Goal: Information Seeking & Learning: Check status

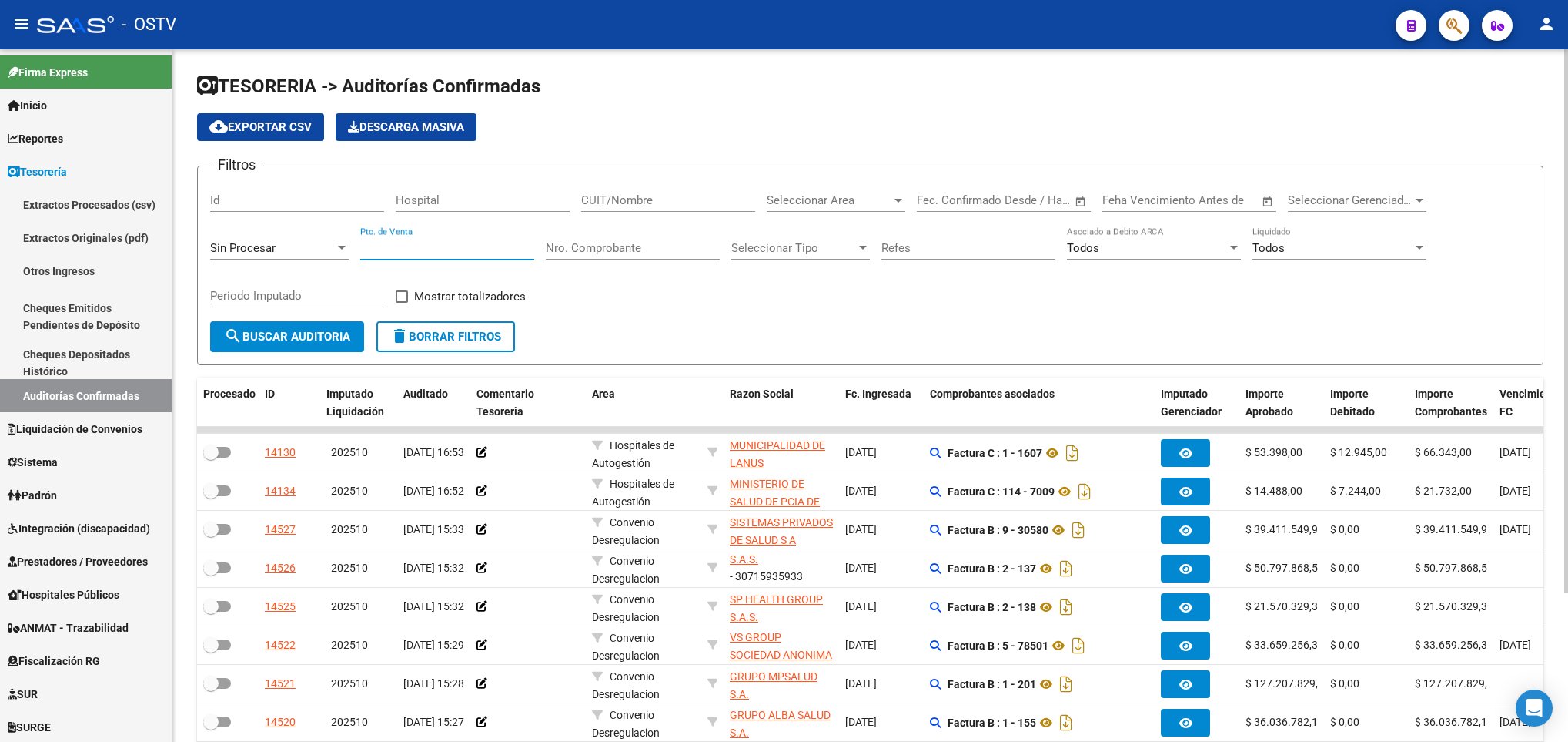
click at [380, 253] on input "Pto. de Venta" at bounding box center [447, 248] width 174 height 14
type input "149"
click at [326, 330] on span "search Buscar Auditoria" at bounding box center [287, 336] width 126 height 14
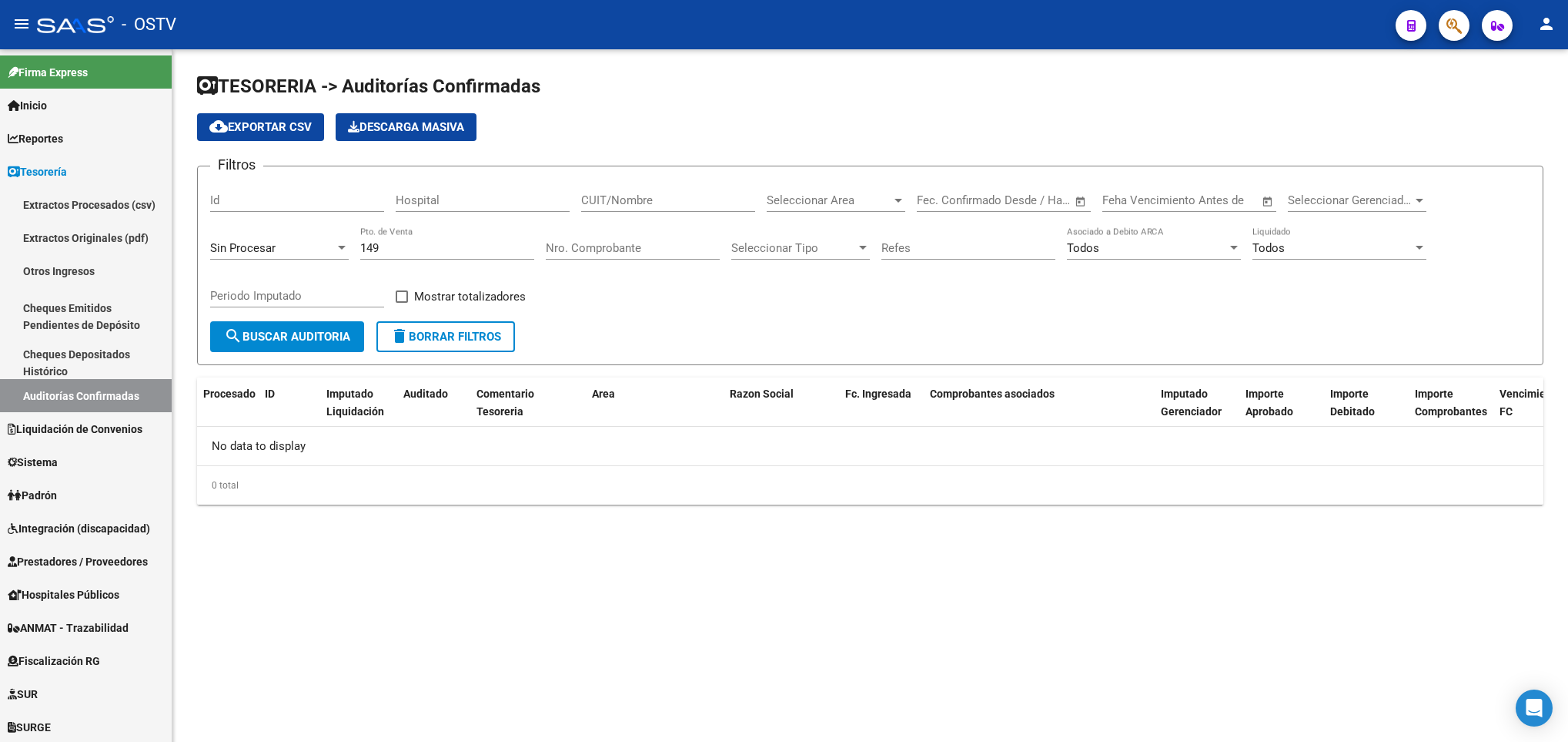
click at [321, 255] on div "Sin Procesar" at bounding box center [272, 248] width 125 height 14
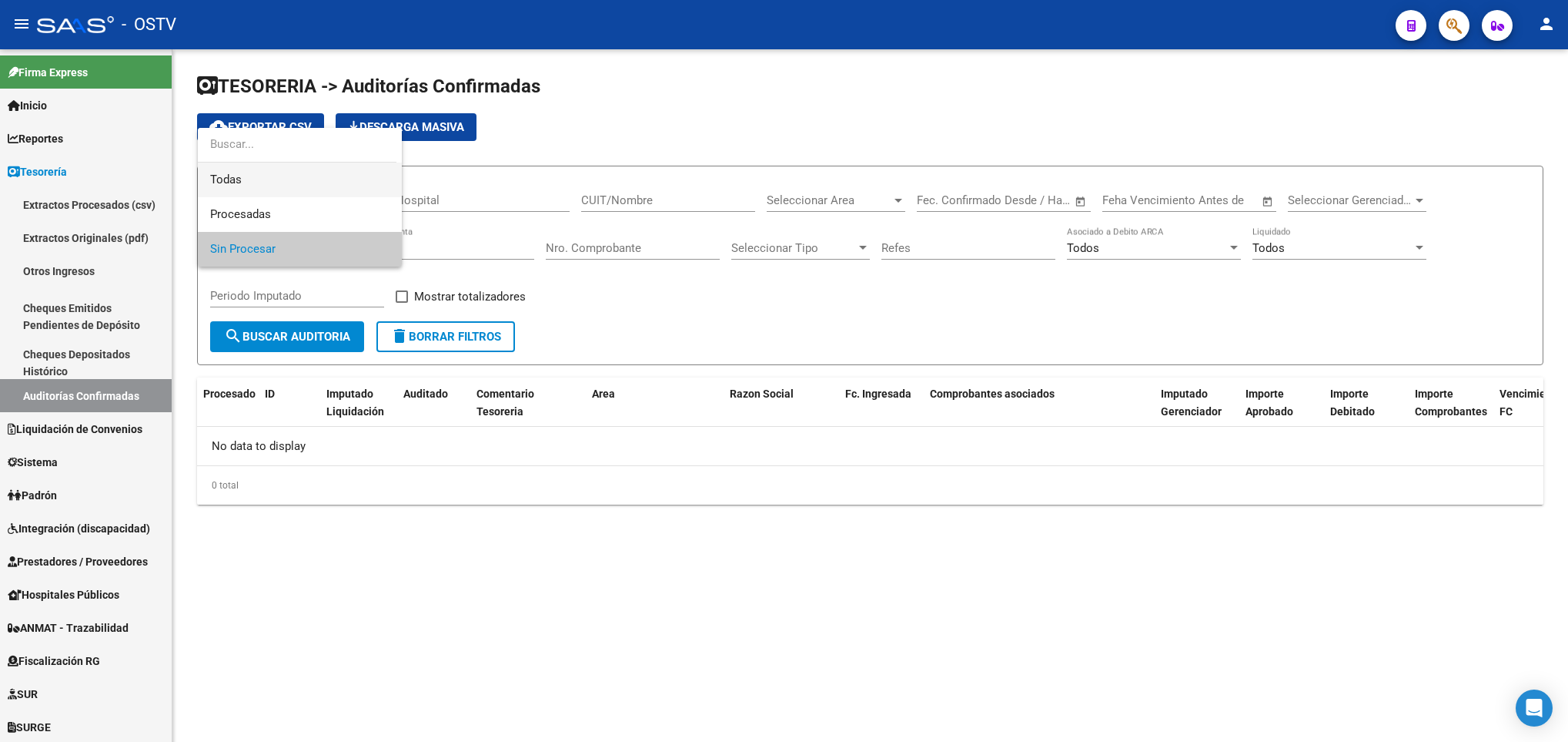
click at [218, 180] on span "Todas" at bounding box center [300, 180] width 179 height 35
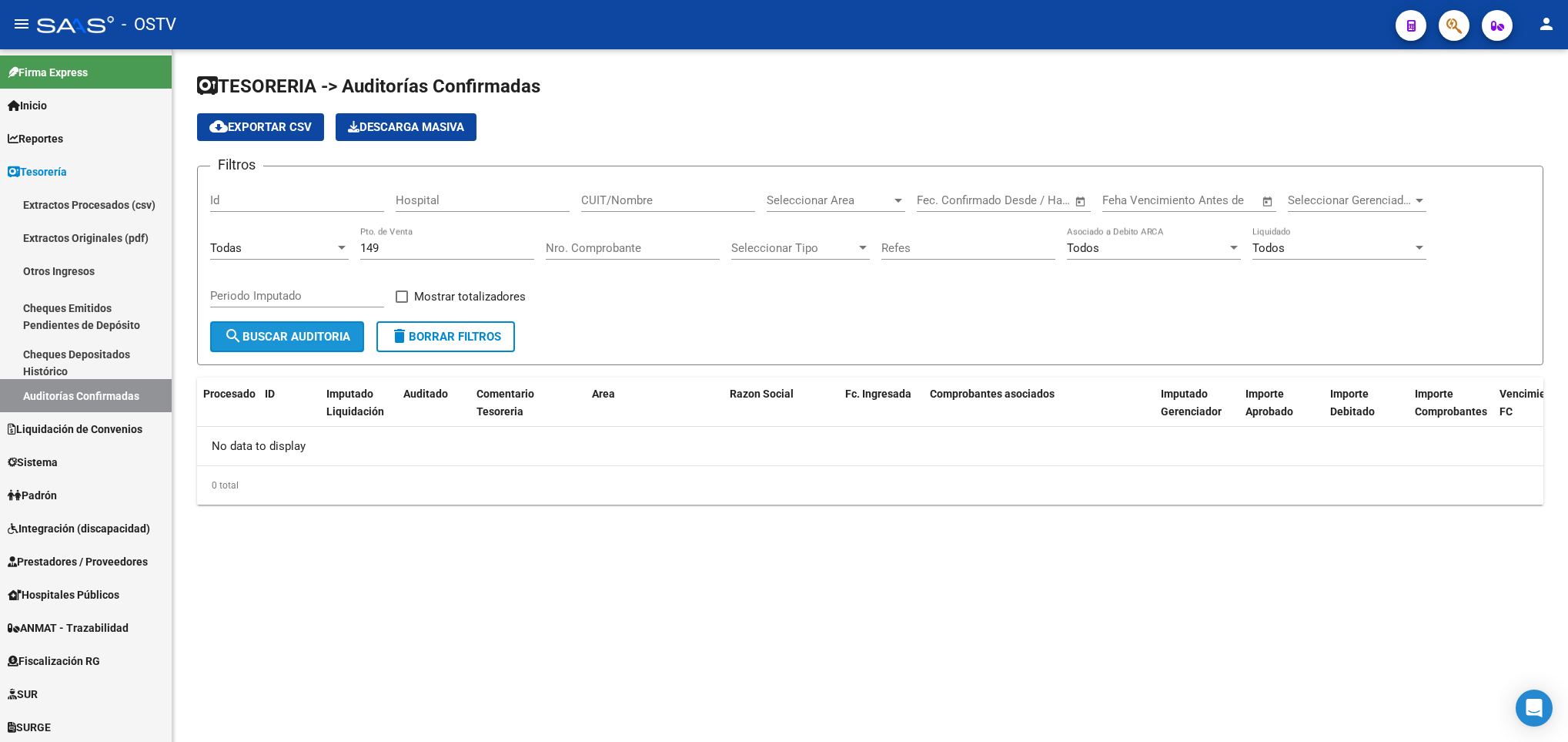
click at [289, 334] on span "search Buscar Auditoria" at bounding box center [287, 336] width 126 height 14
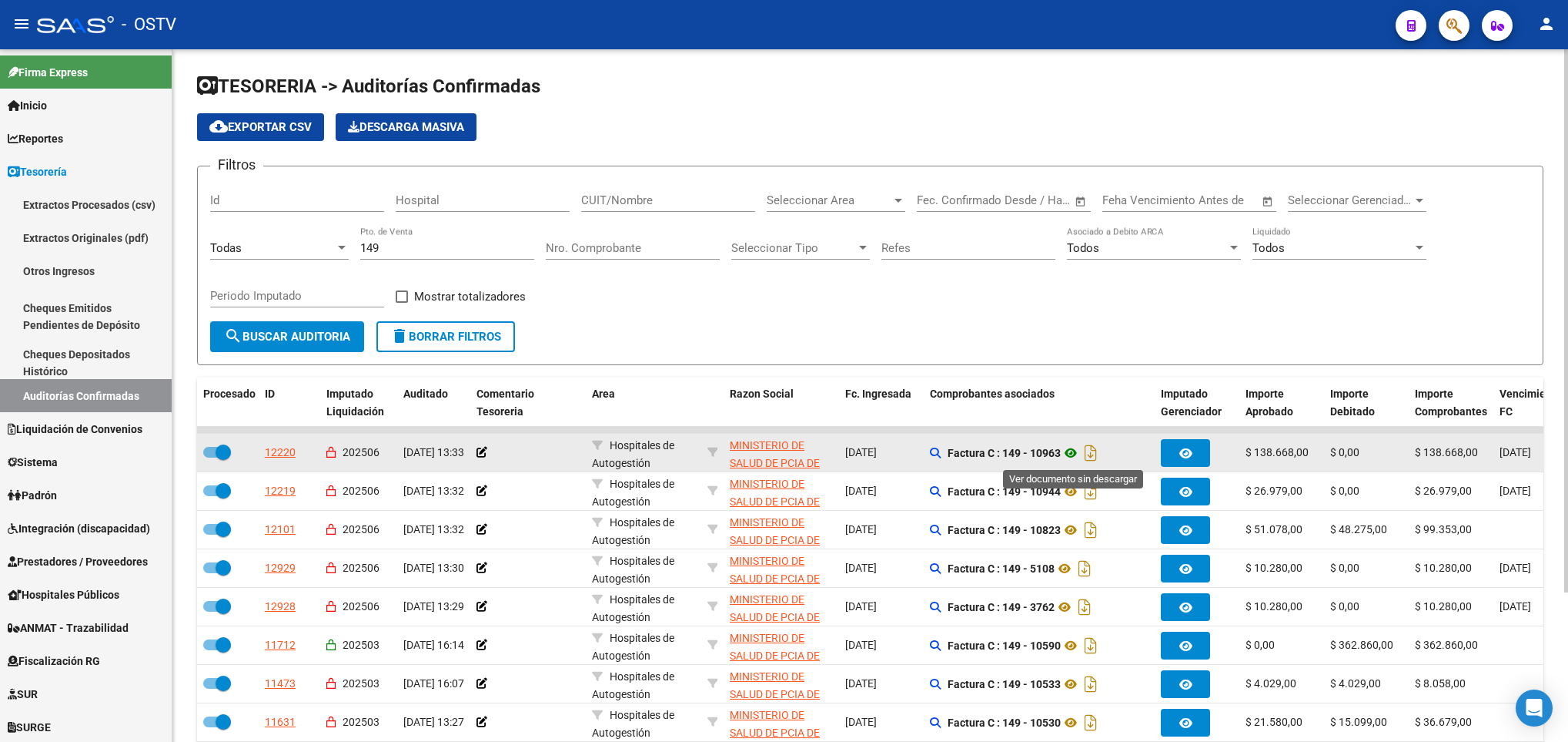
click at [1070, 461] on icon at bounding box center [1071, 453] width 20 height 18
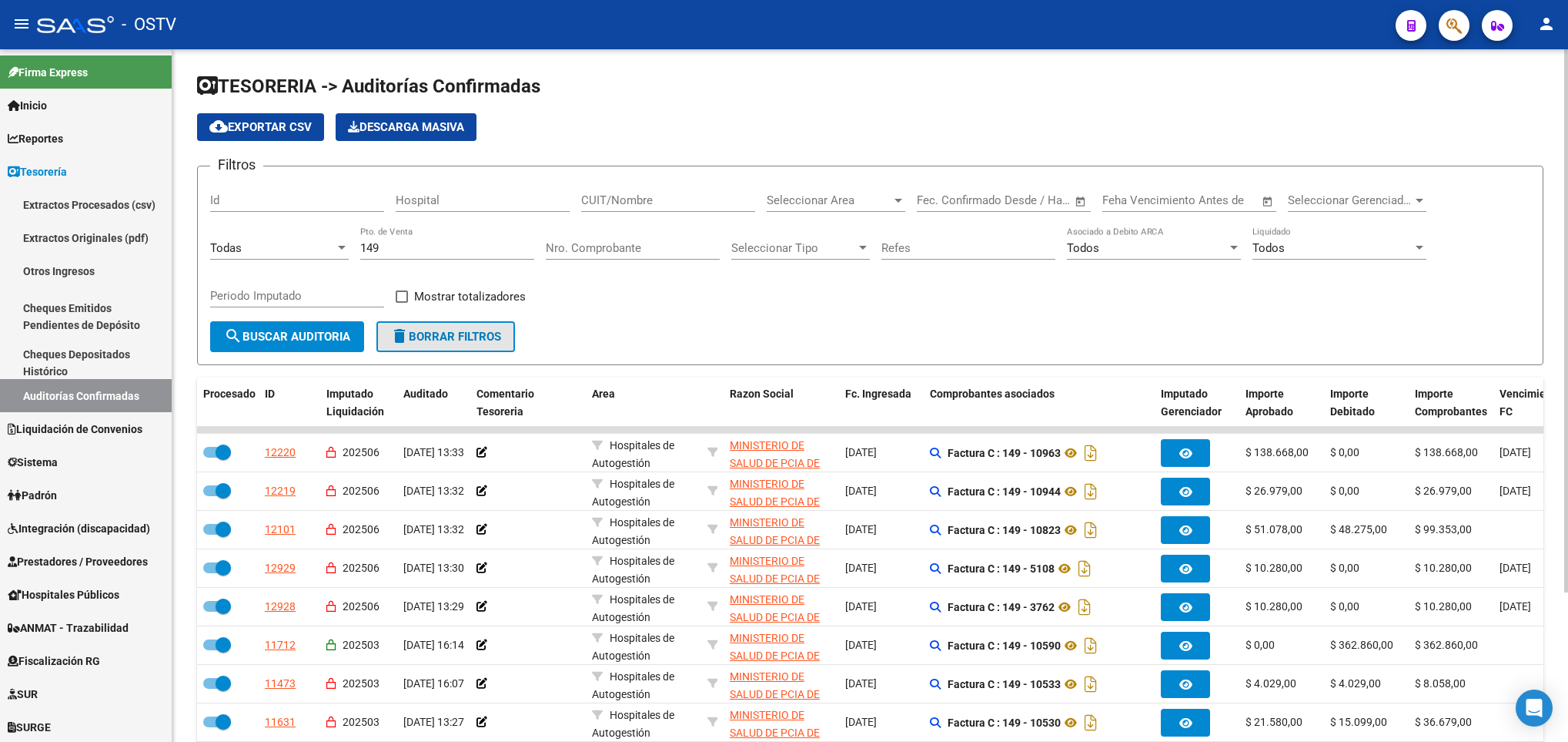
click at [454, 330] on span "delete Borrar Filtros" at bounding box center [445, 336] width 110 height 14
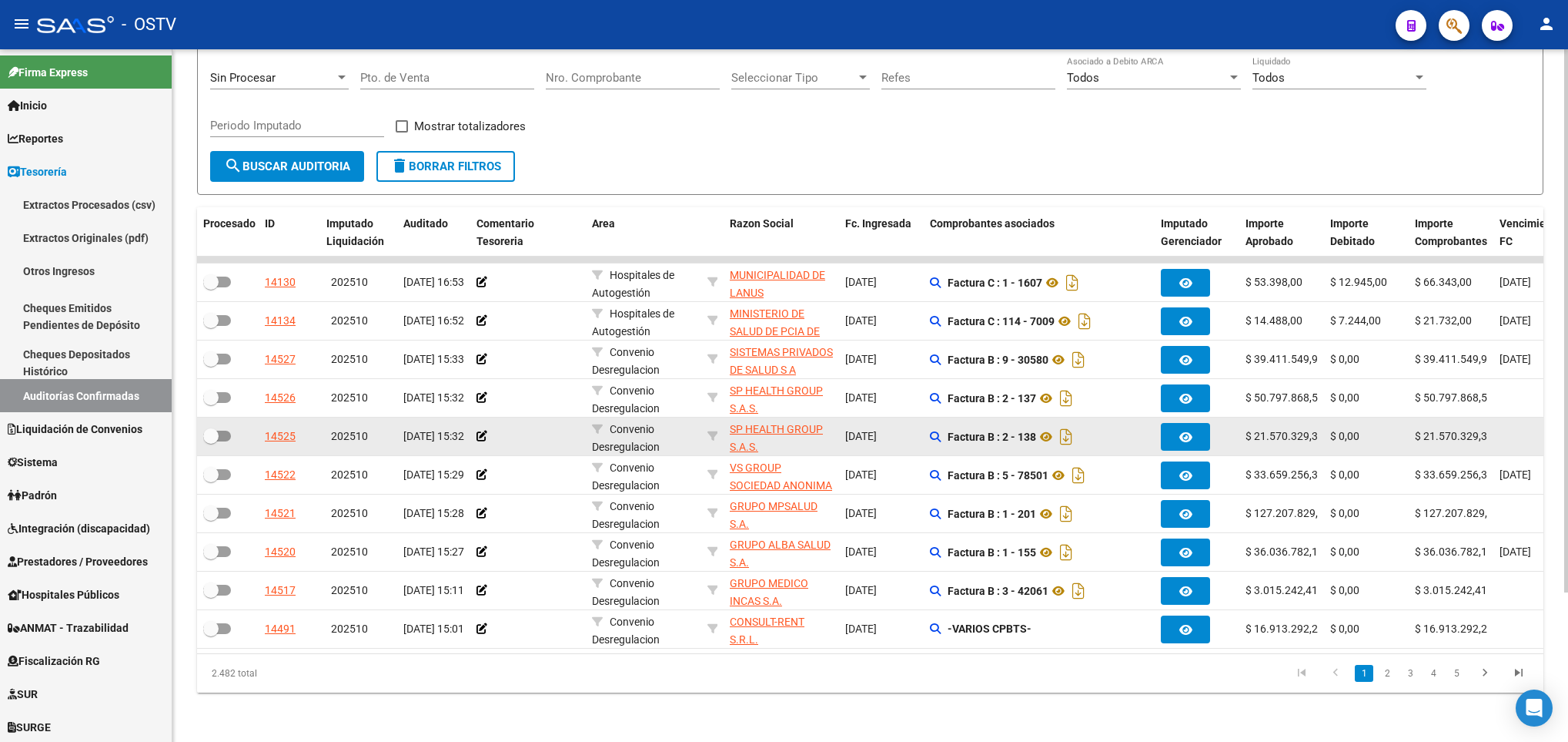
scroll to position [190, 0]
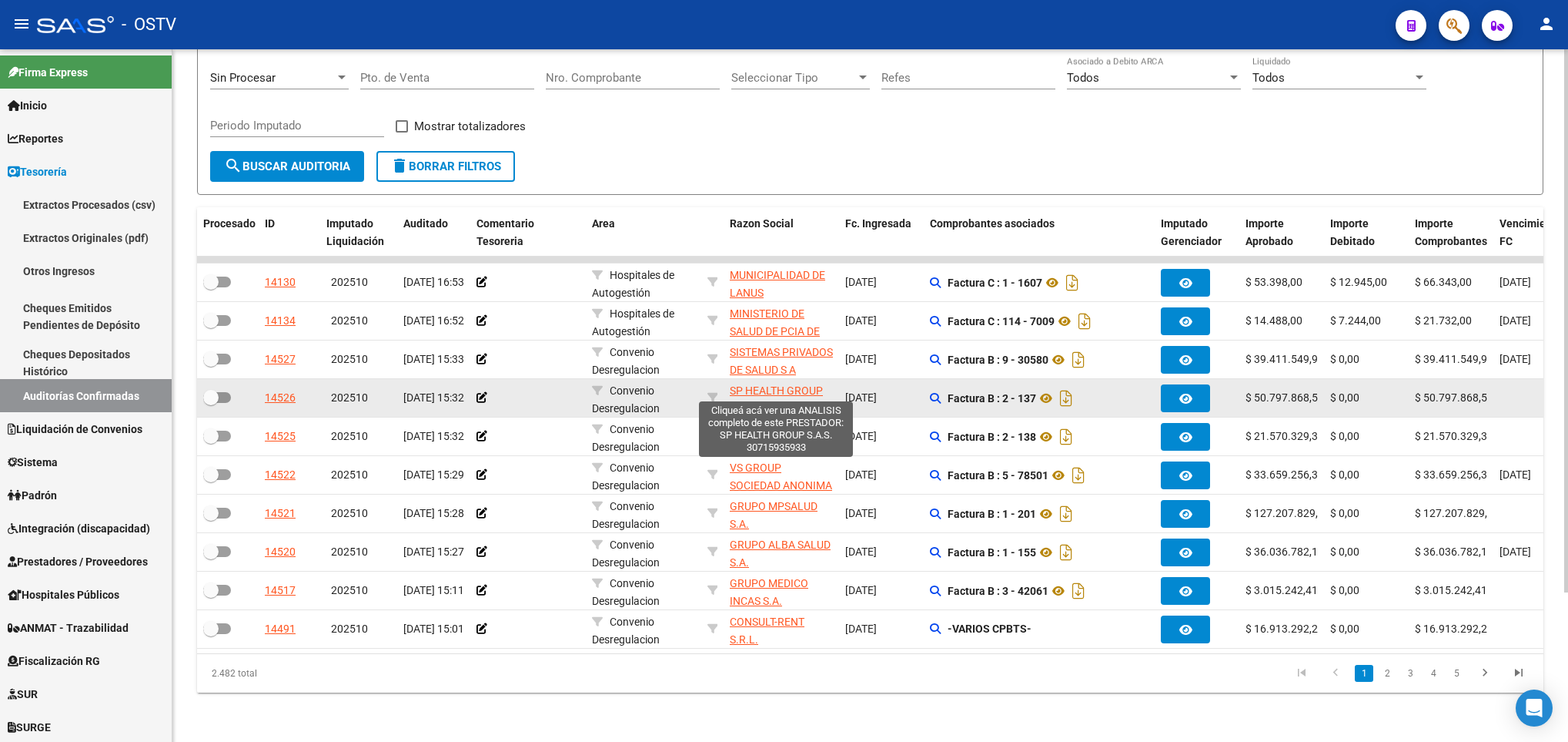
click at [793, 385] on span "SP HEALTH GROUP S.A.S." at bounding box center [776, 399] width 93 height 30
type textarea "30715935933"
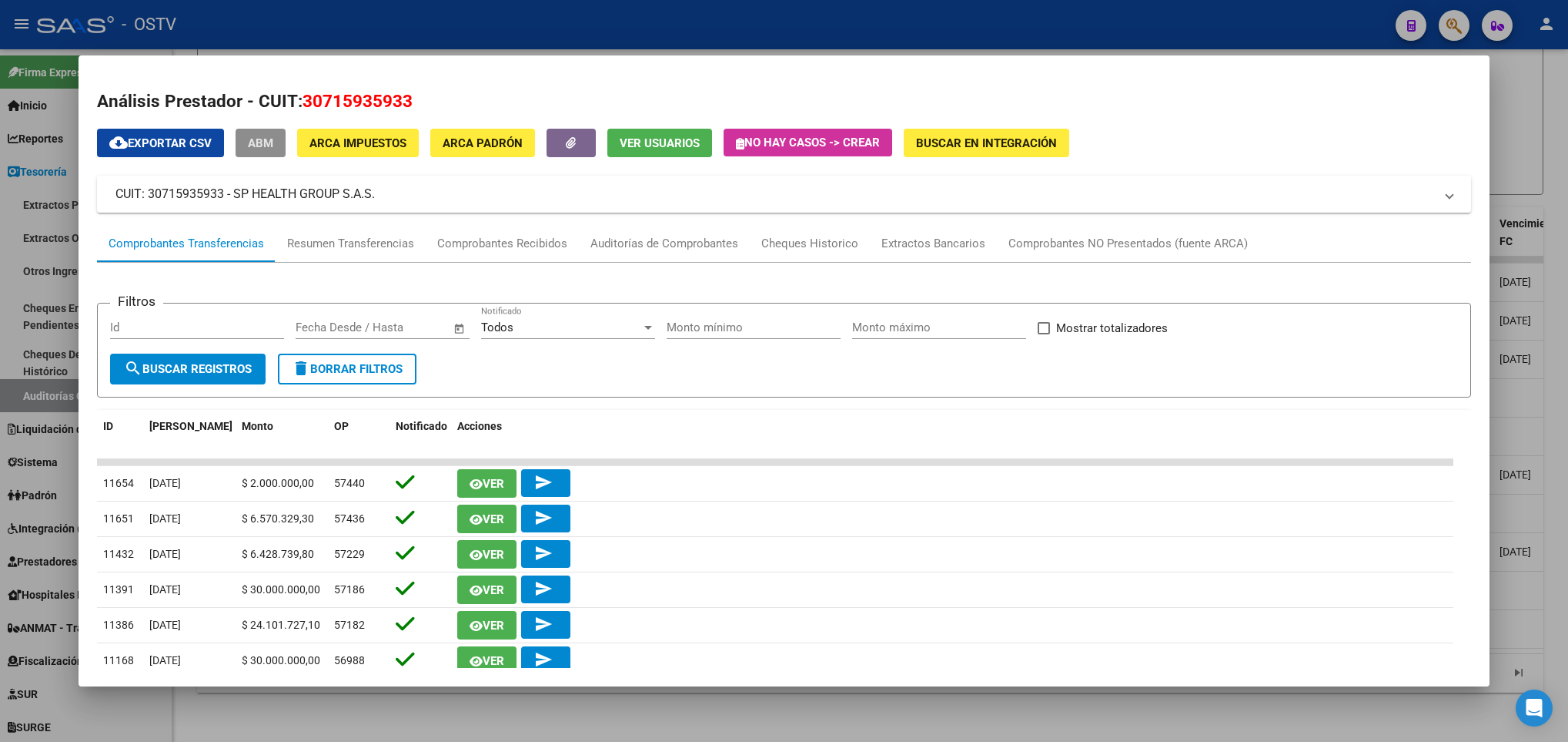
click at [253, 141] on span "ABM" at bounding box center [260, 143] width 26 height 14
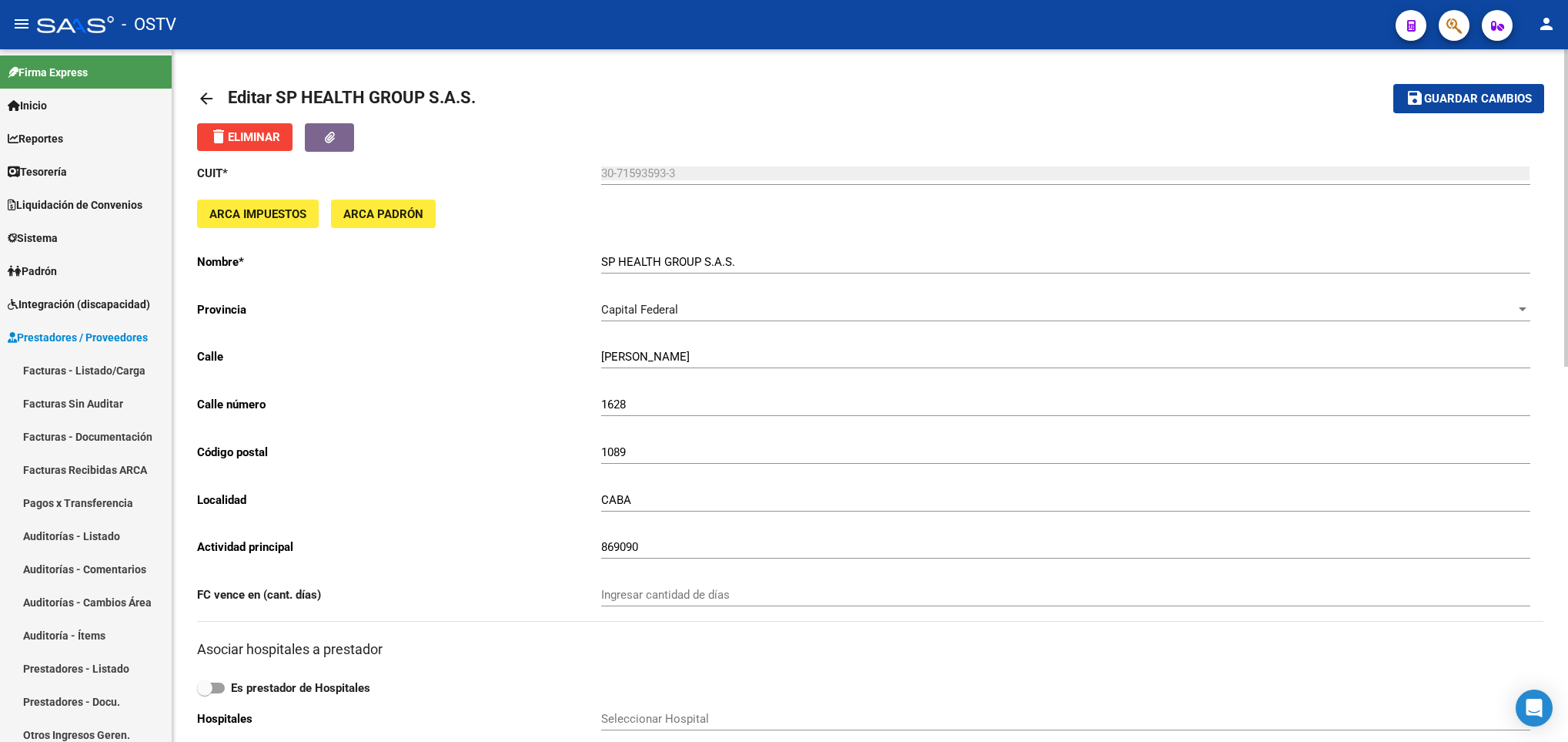
click at [199, 98] on mat-icon "arrow_back" at bounding box center [206, 99] width 18 height 18
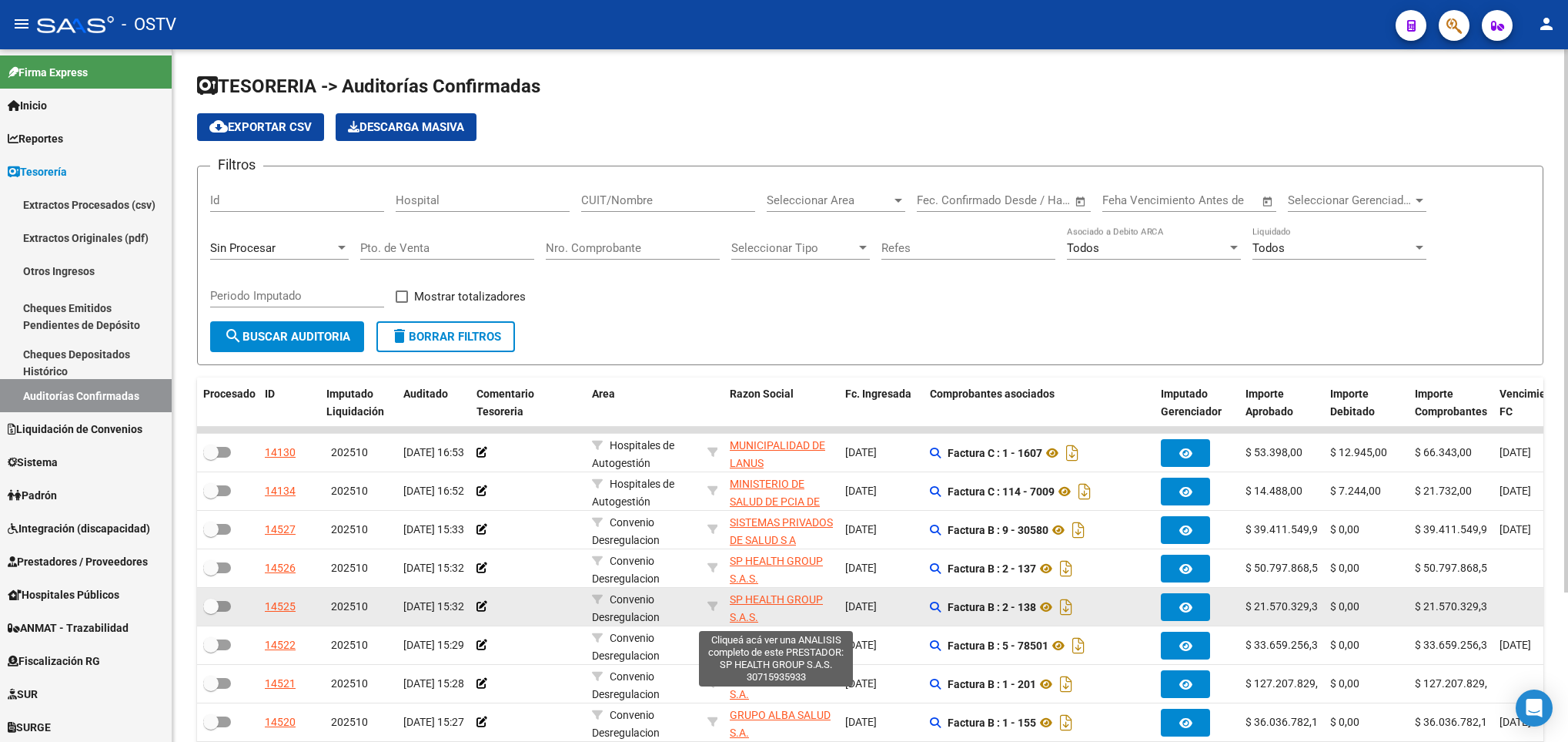
click at [802, 604] on span "SP HEALTH GROUP S.A.S." at bounding box center [776, 608] width 93 height 30
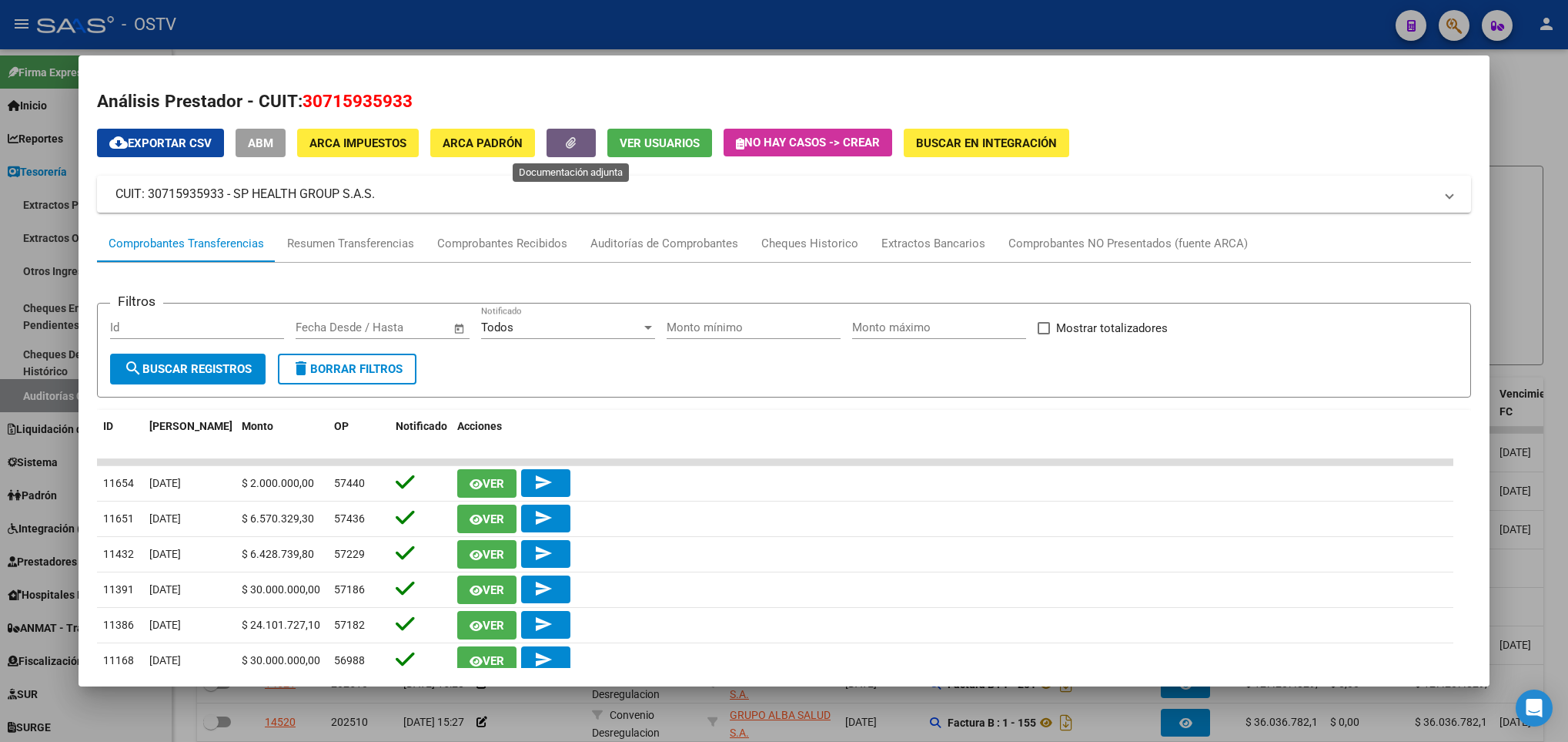
click at [574, 143] on icon "button" at bounding box center [571, 143] width 10 height 12
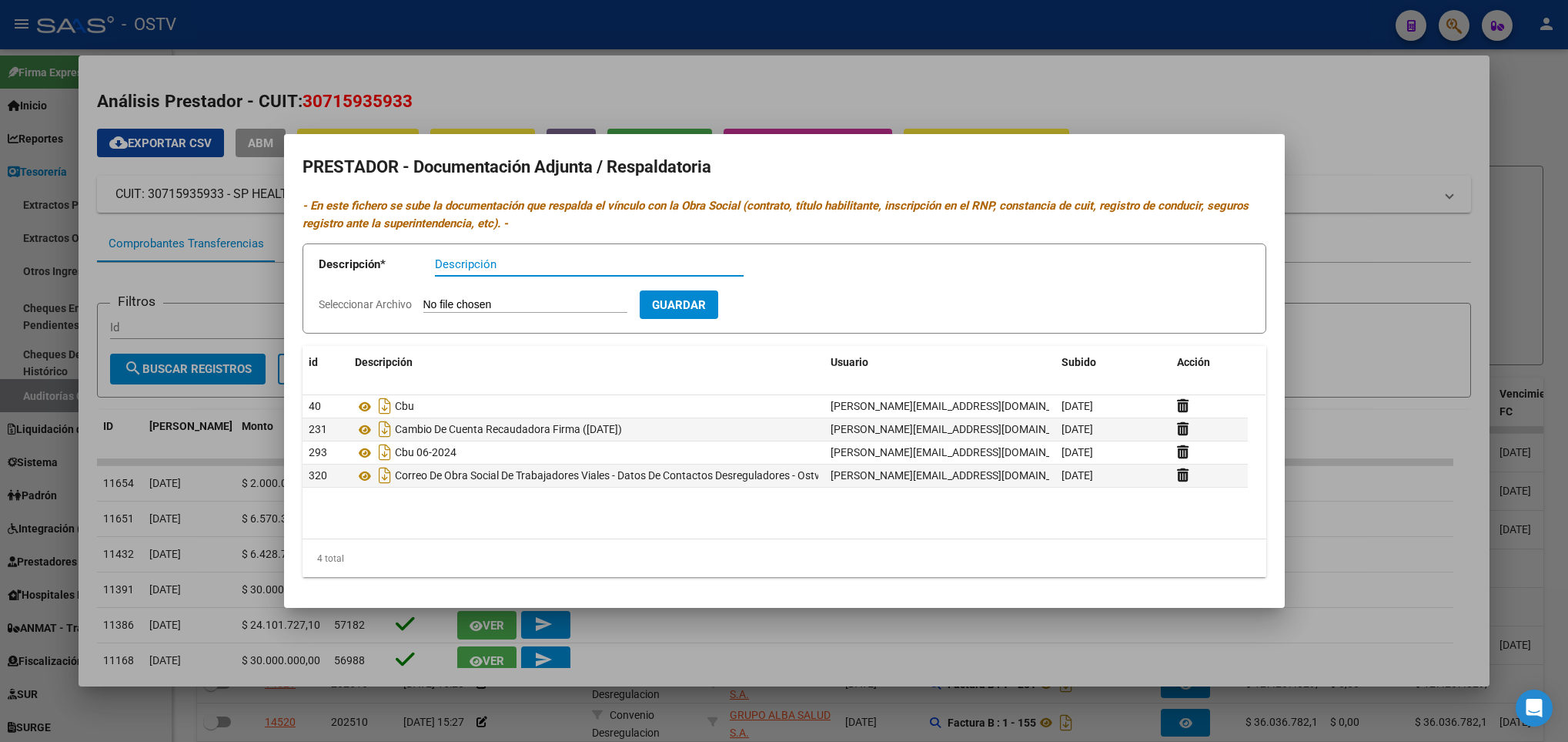
click at [1338, 319] on div at bounding box center [784, 371] width 1568 height 742
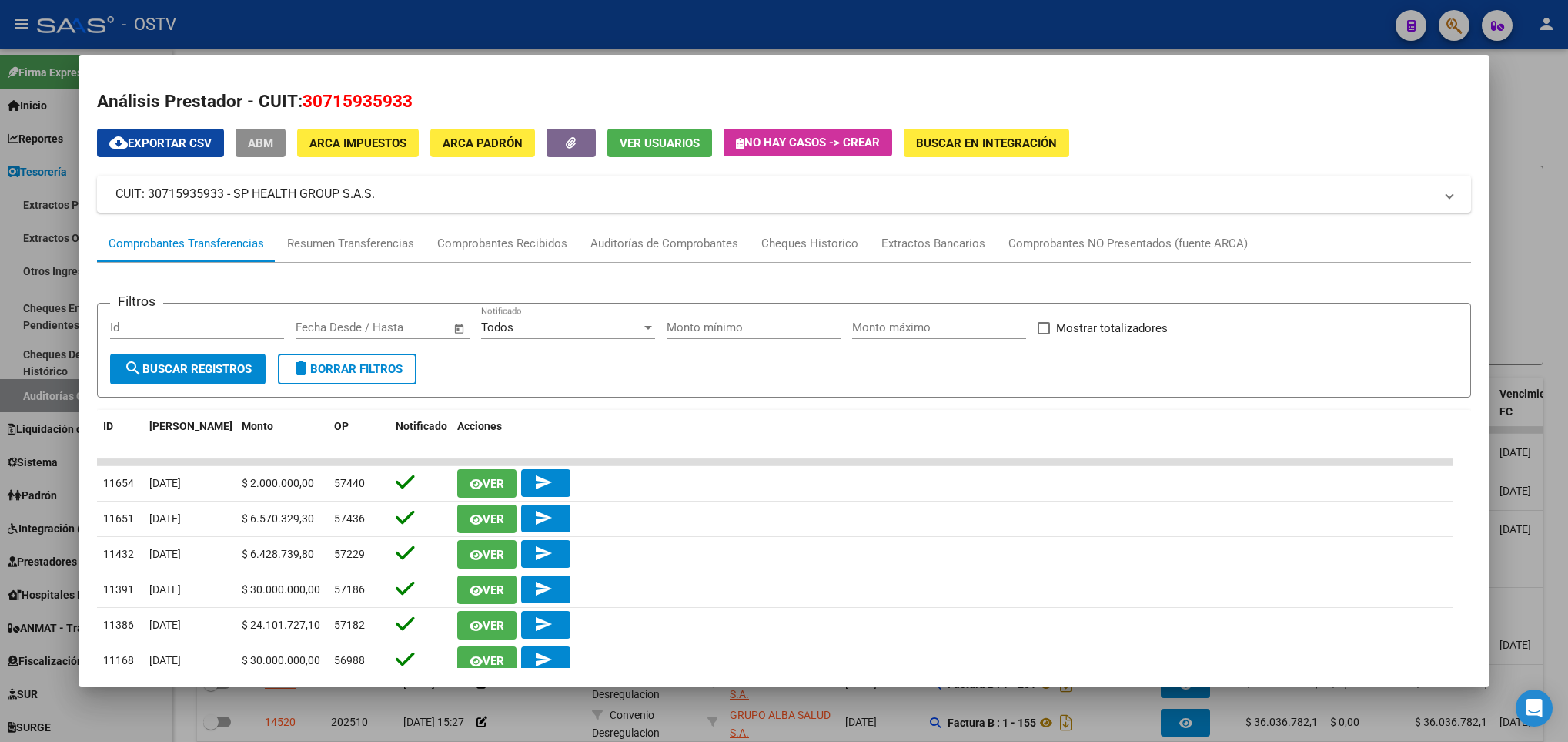
click at [268, 136] on span "ABM" at bounding box center [260, 143] width 26 height 14
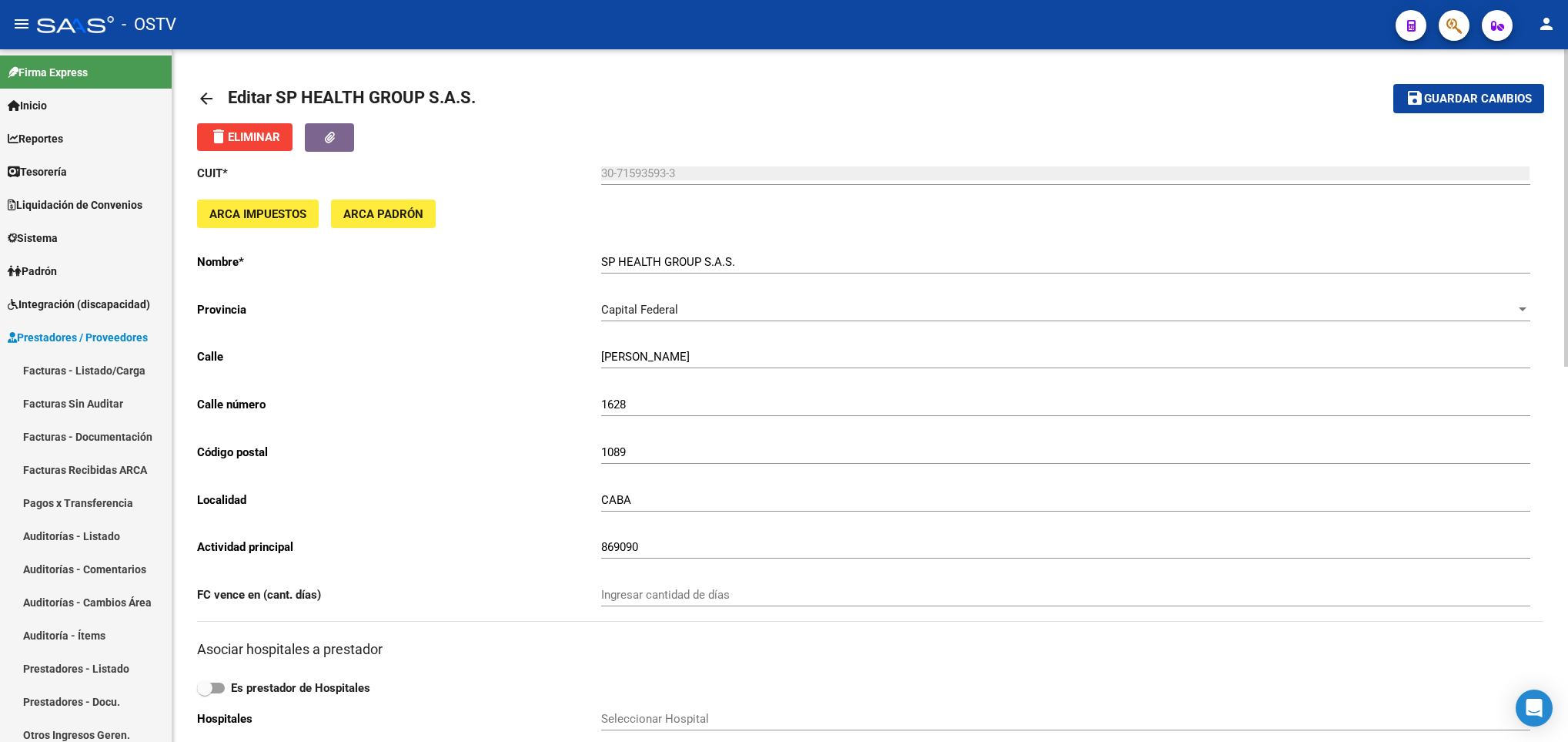
click at [208, 96] on mat-icon "arrow_back" at bounding box center [206, 99] width 18 height 18
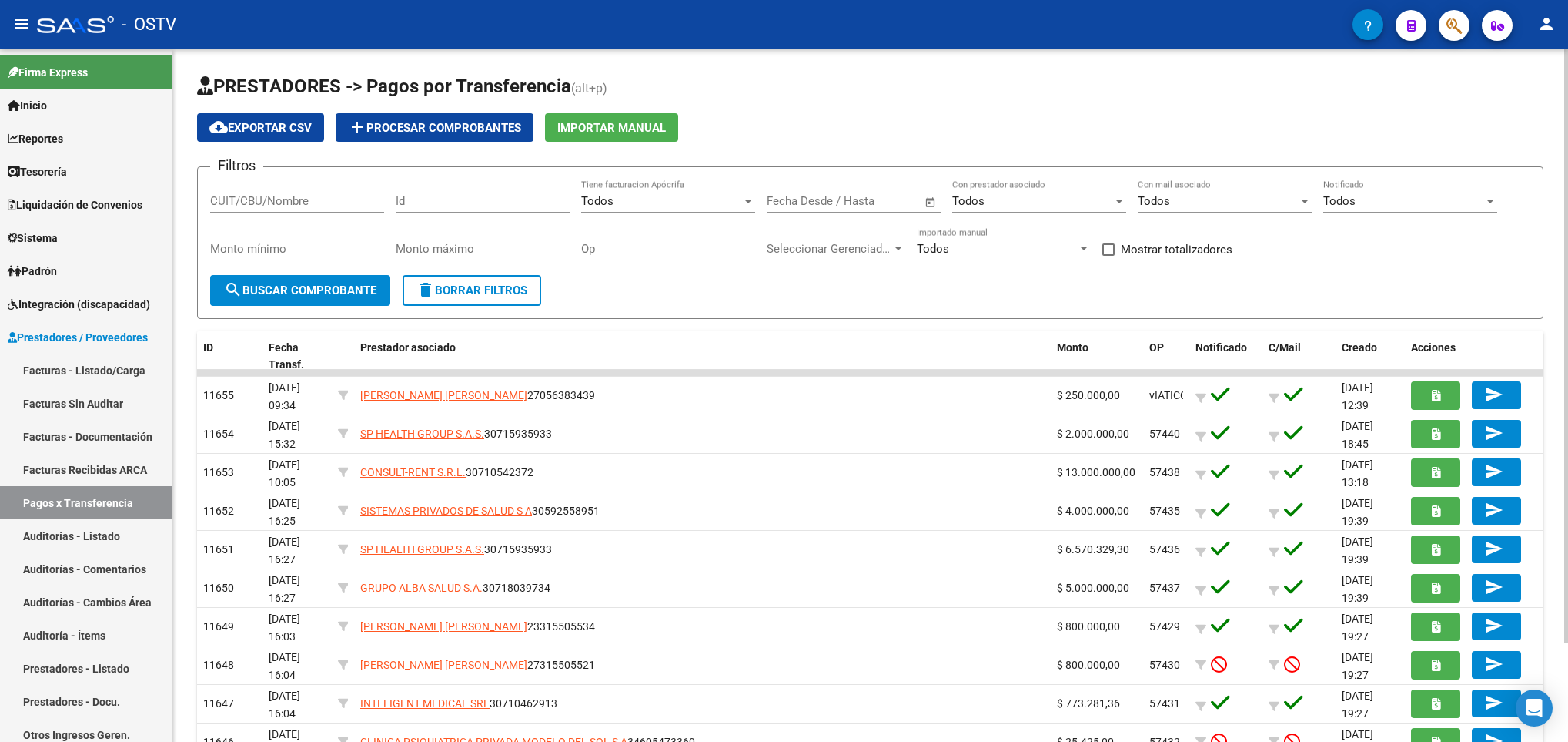
scroll to position [199, 0]
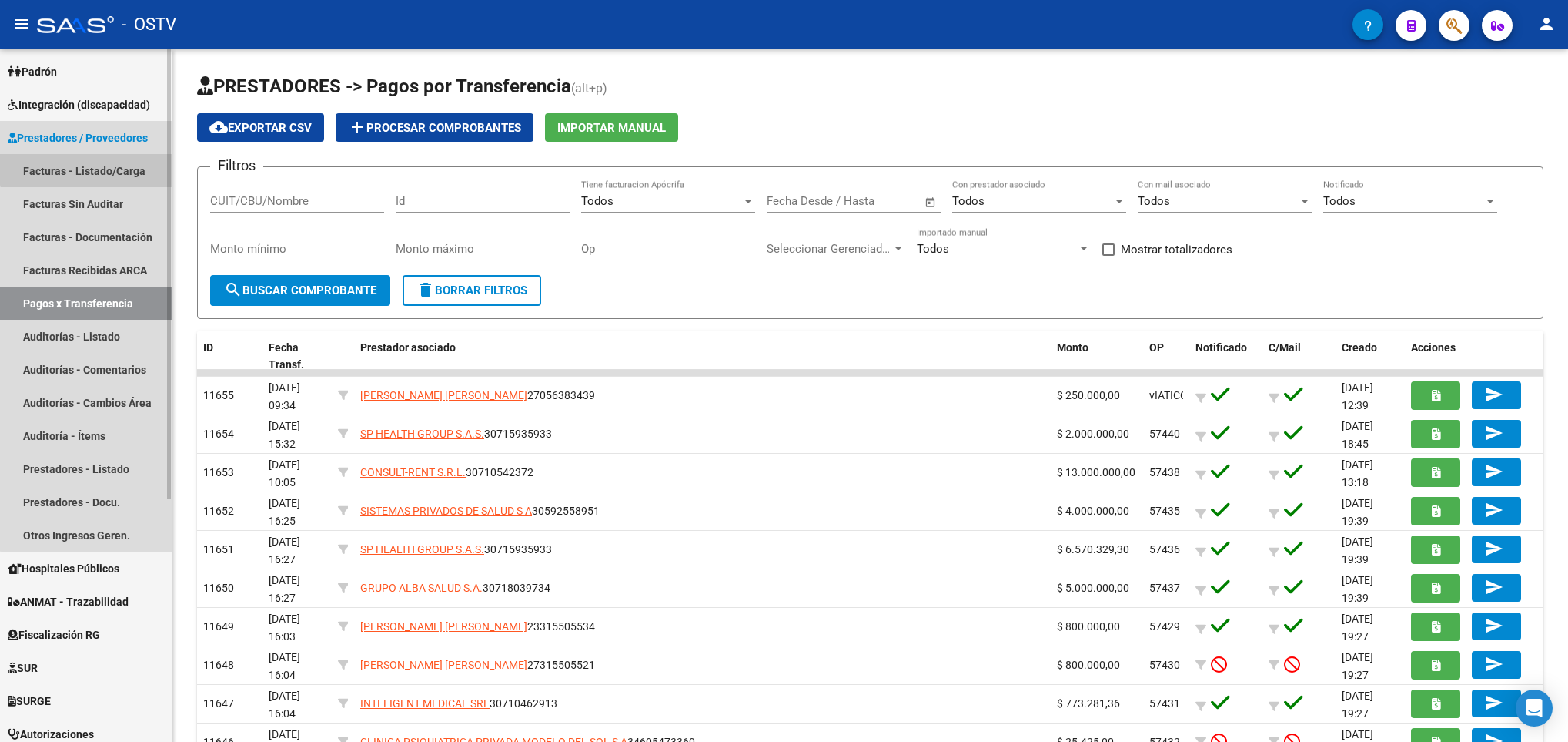
click at [93, 164] on link "Facturas - Listado/Carga" at bounding box center [86, 171] width 172 height 33
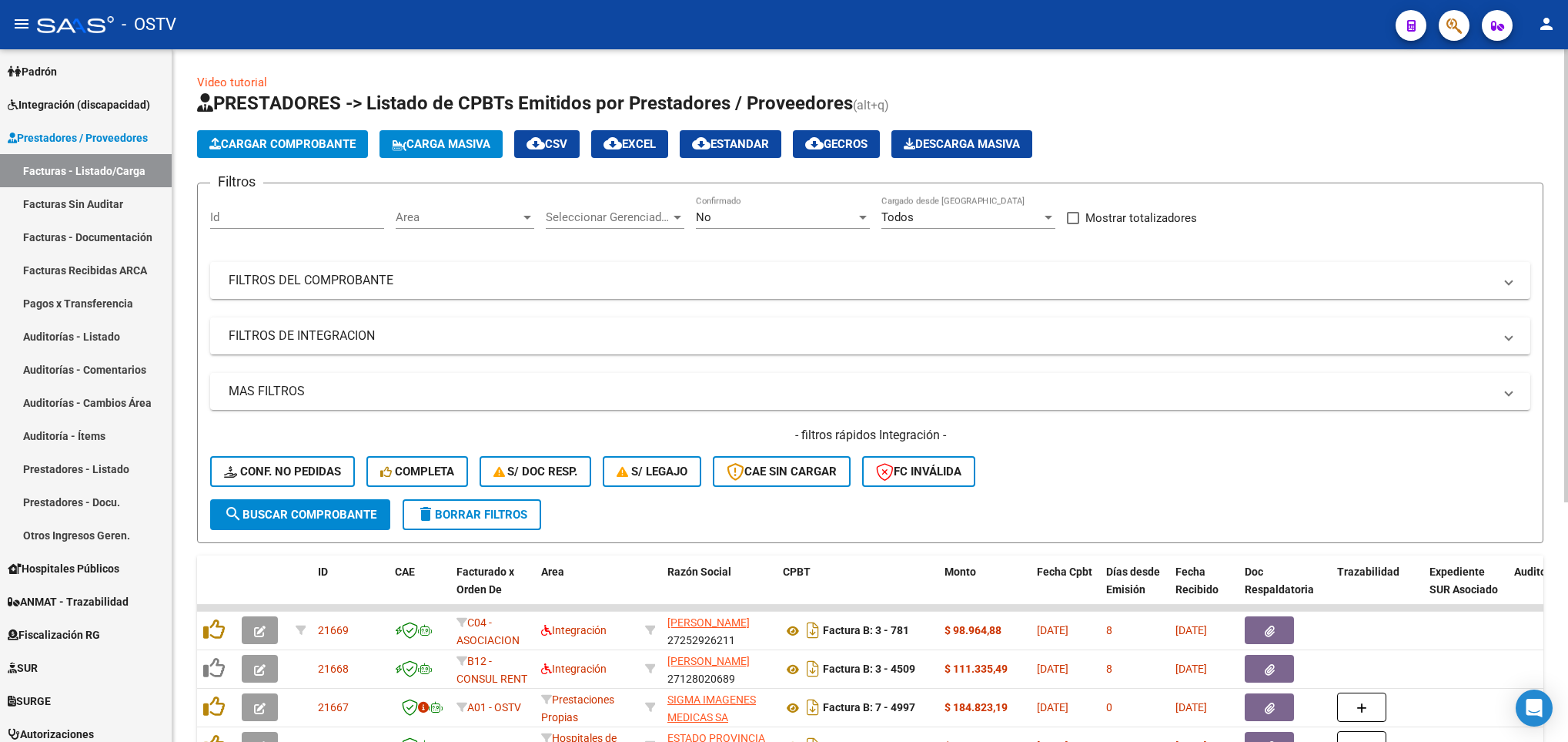
click at [533, 208] on div "Area Area" at bounding box center [465, 212] width 139 height 33
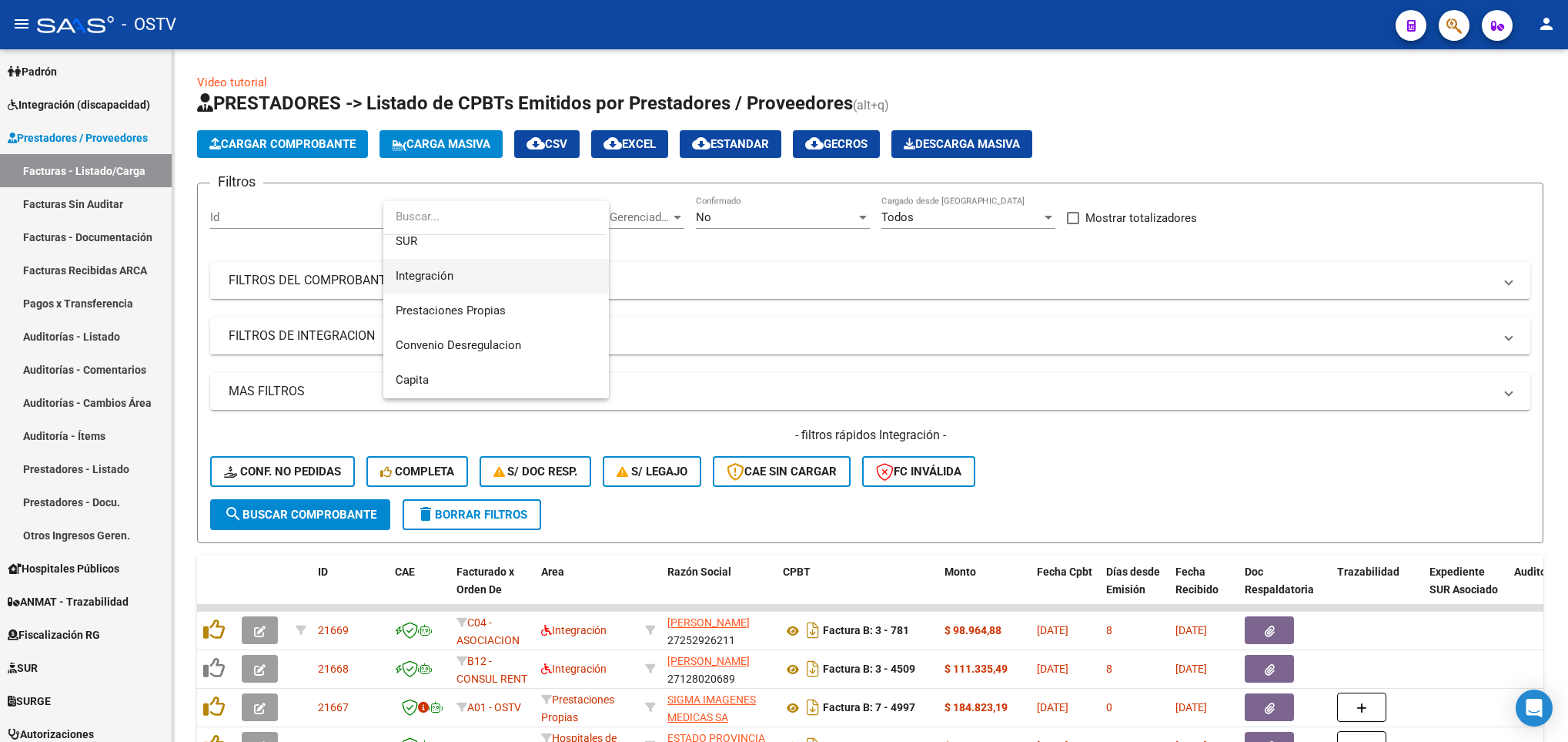
scroll to position [218, 0]
click at [465, 248] on span "Convenio Desregulacion" at bounding box center [458, 242] width 125 height 14
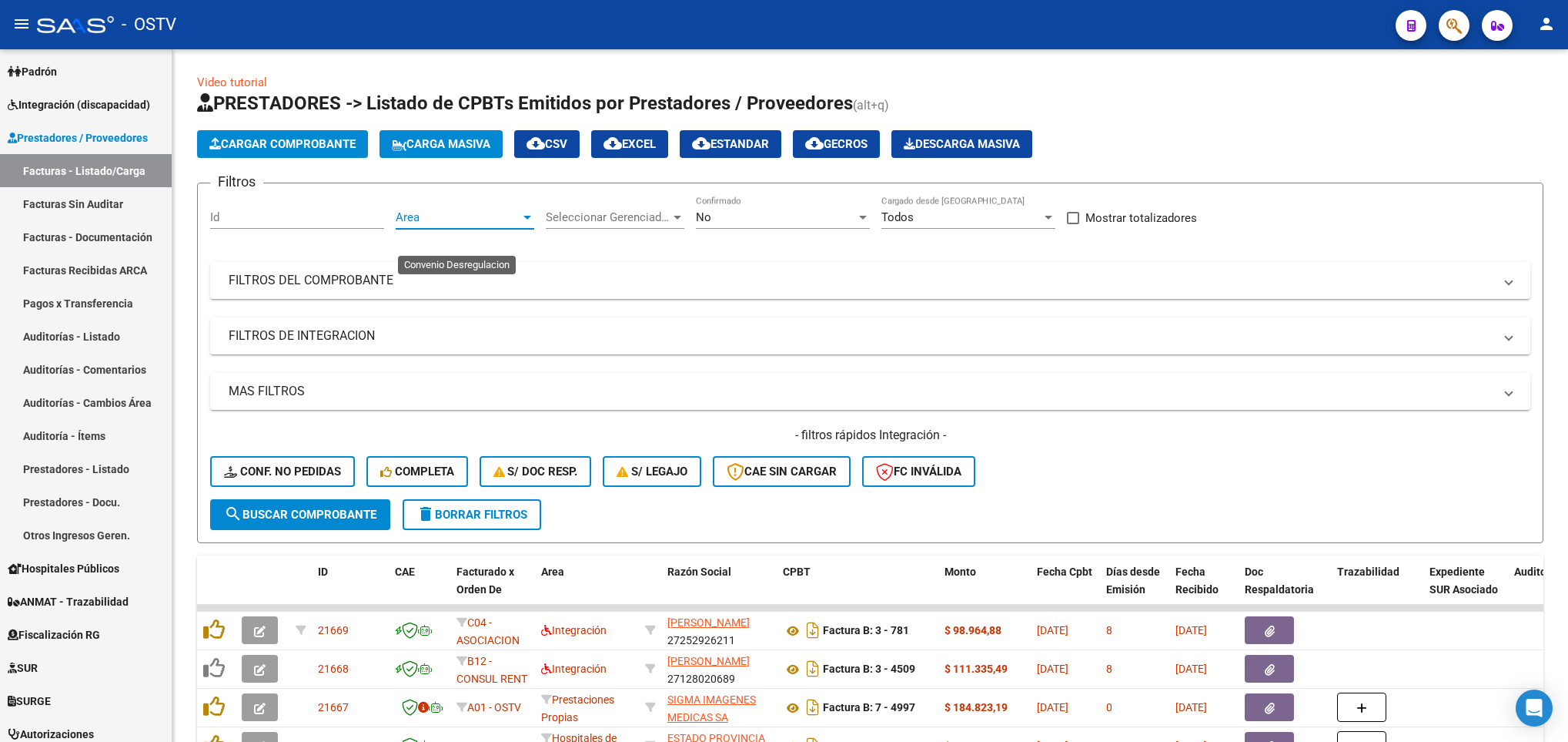
scroll to position [208, 0]
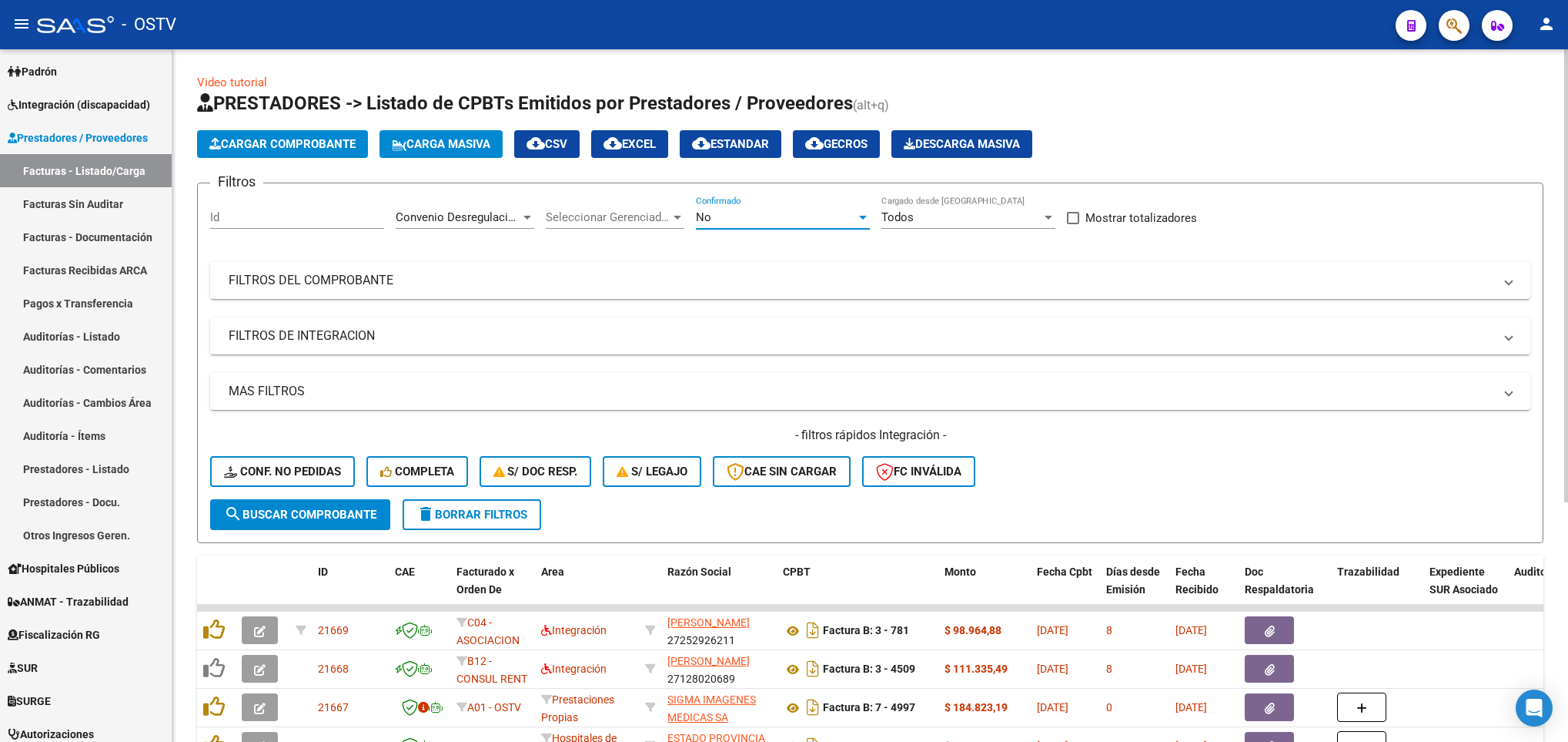
click at [734, 217] on div "No" at bounding box center [775, 217] width 160 height 14
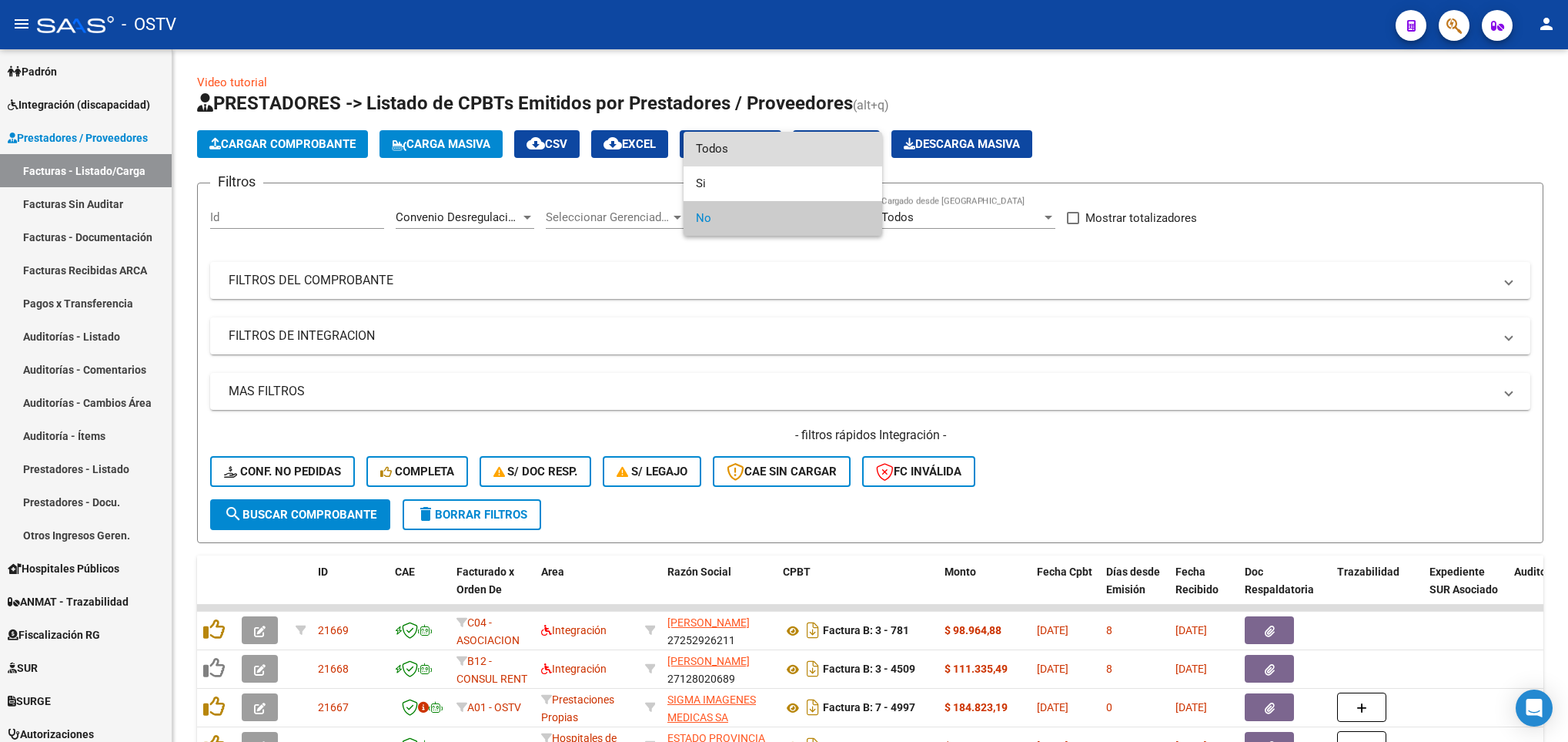
click at [731, 146] on span "Todos" at bounding box center [783, 149] width 174 height 35
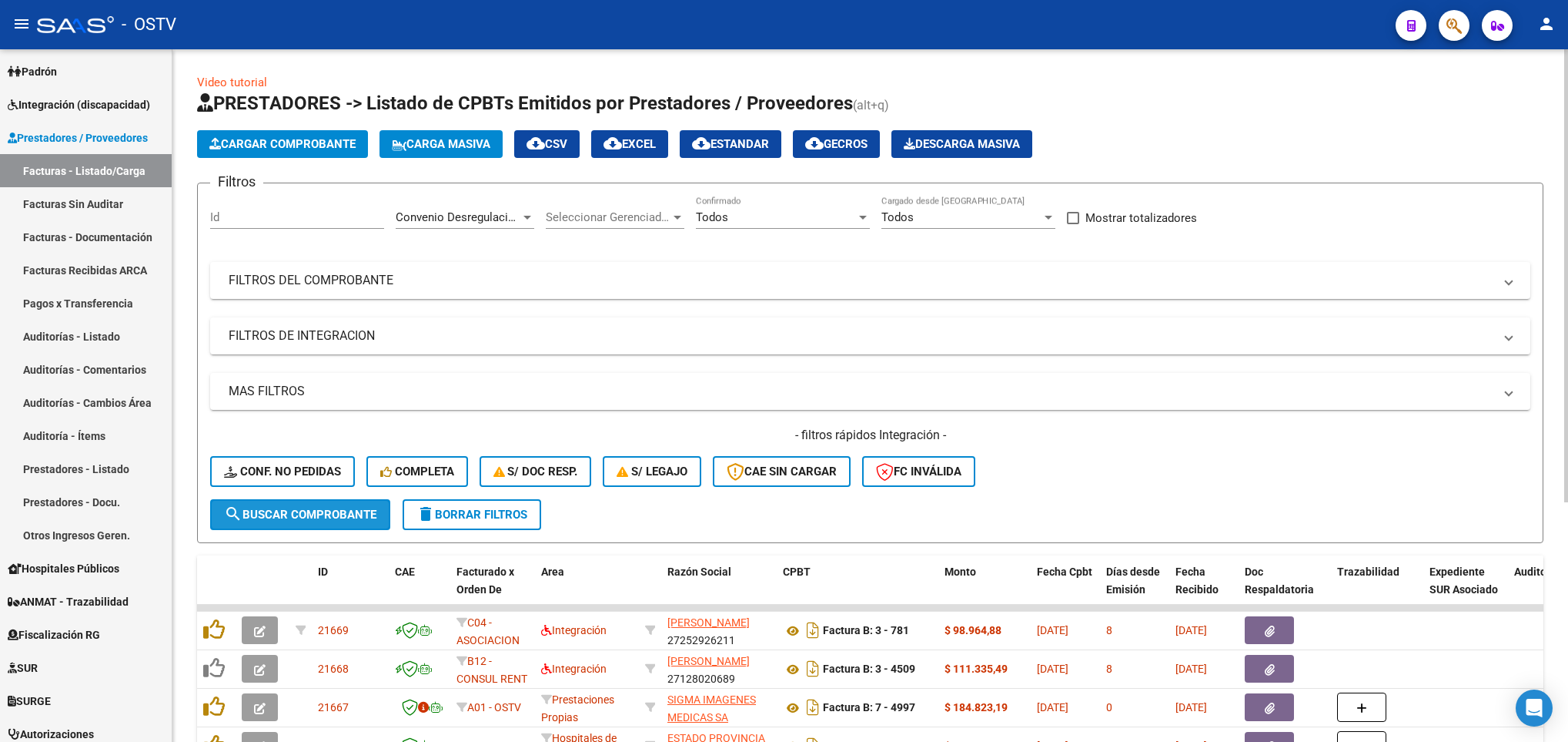
click at [276, 515] on span "search Buscar Comprobante" at bounding box center [300, 514] width 153 height 14
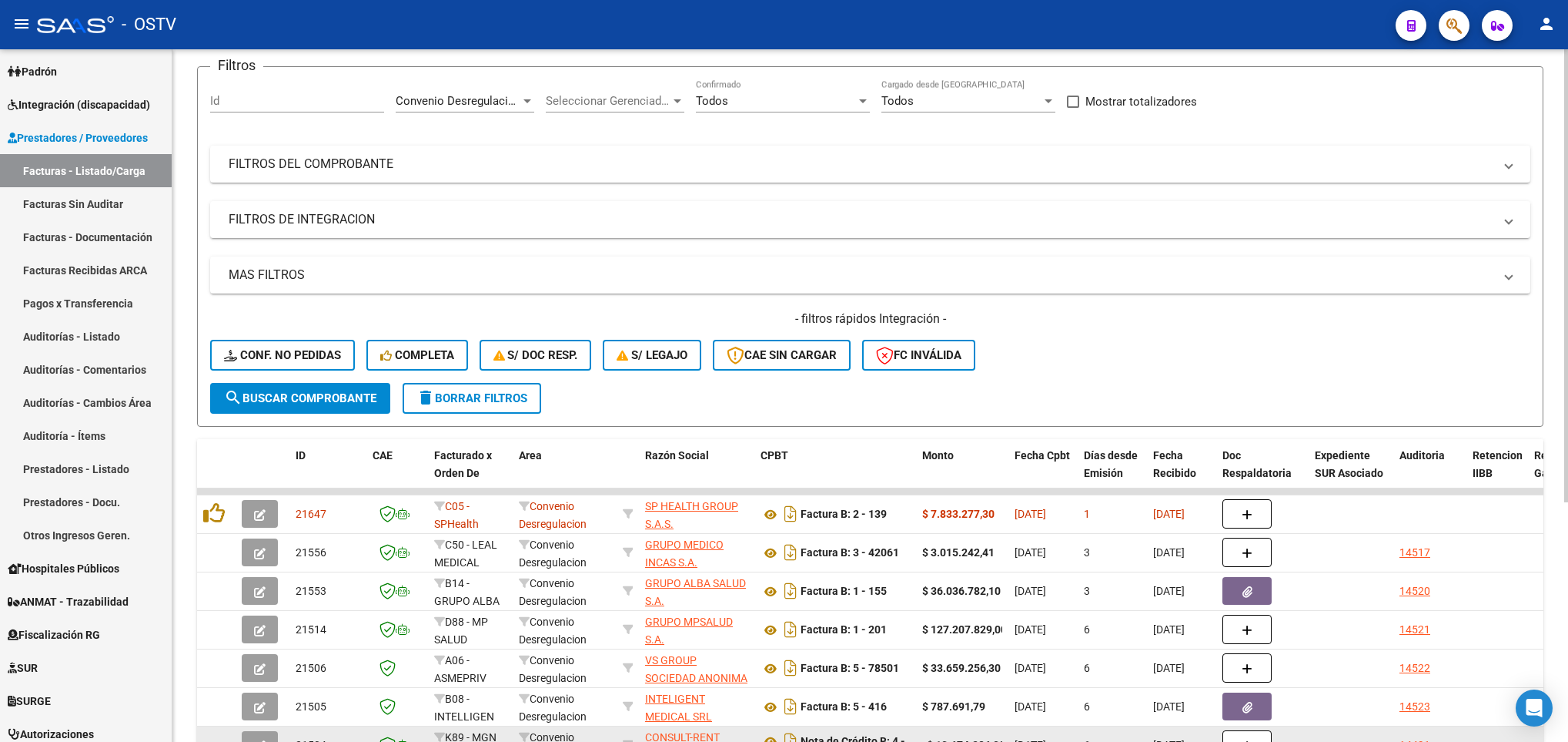
scroll to position [346, 0]
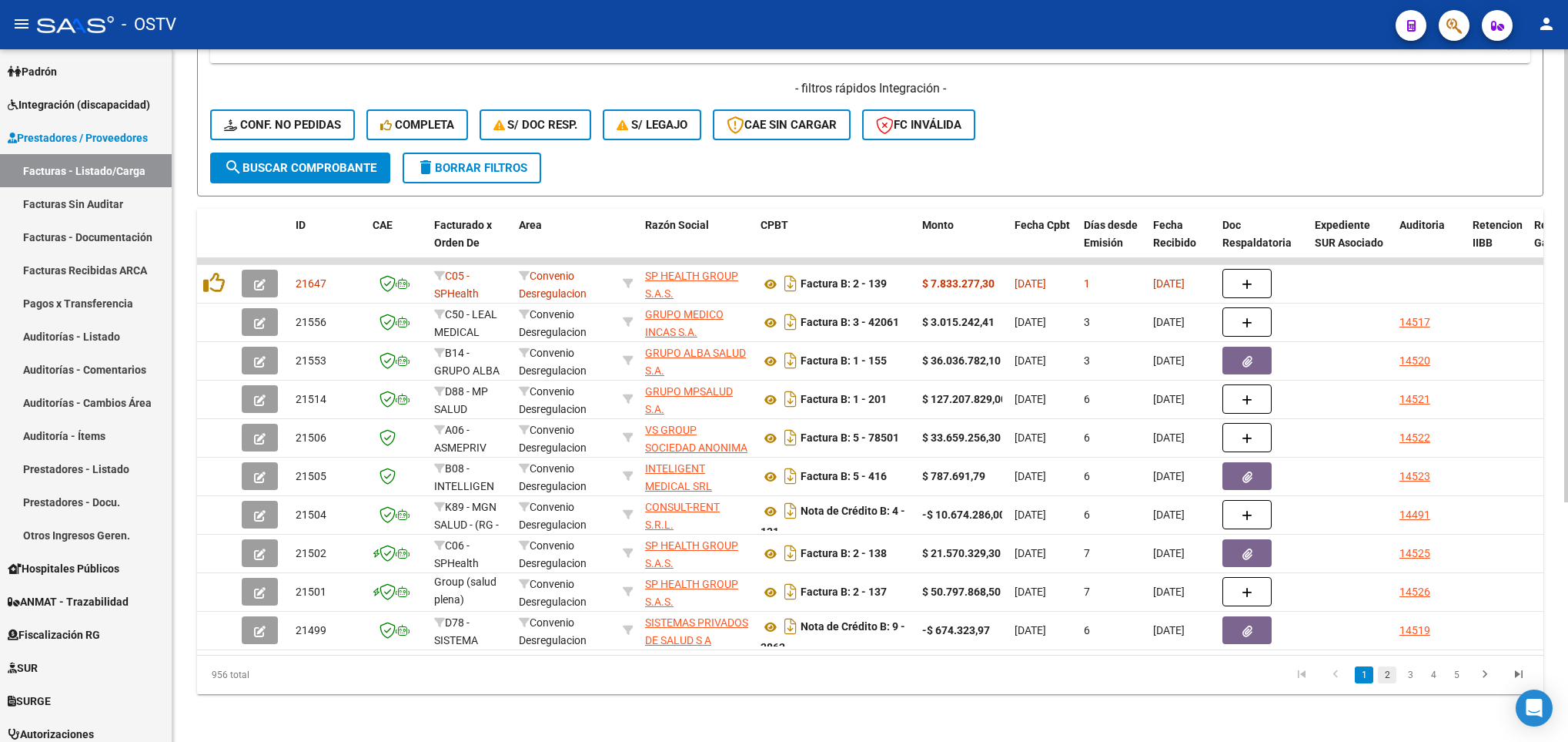
click at [1388, 684] on link "2" at bounding box center [1387, 674] width 18 height 17
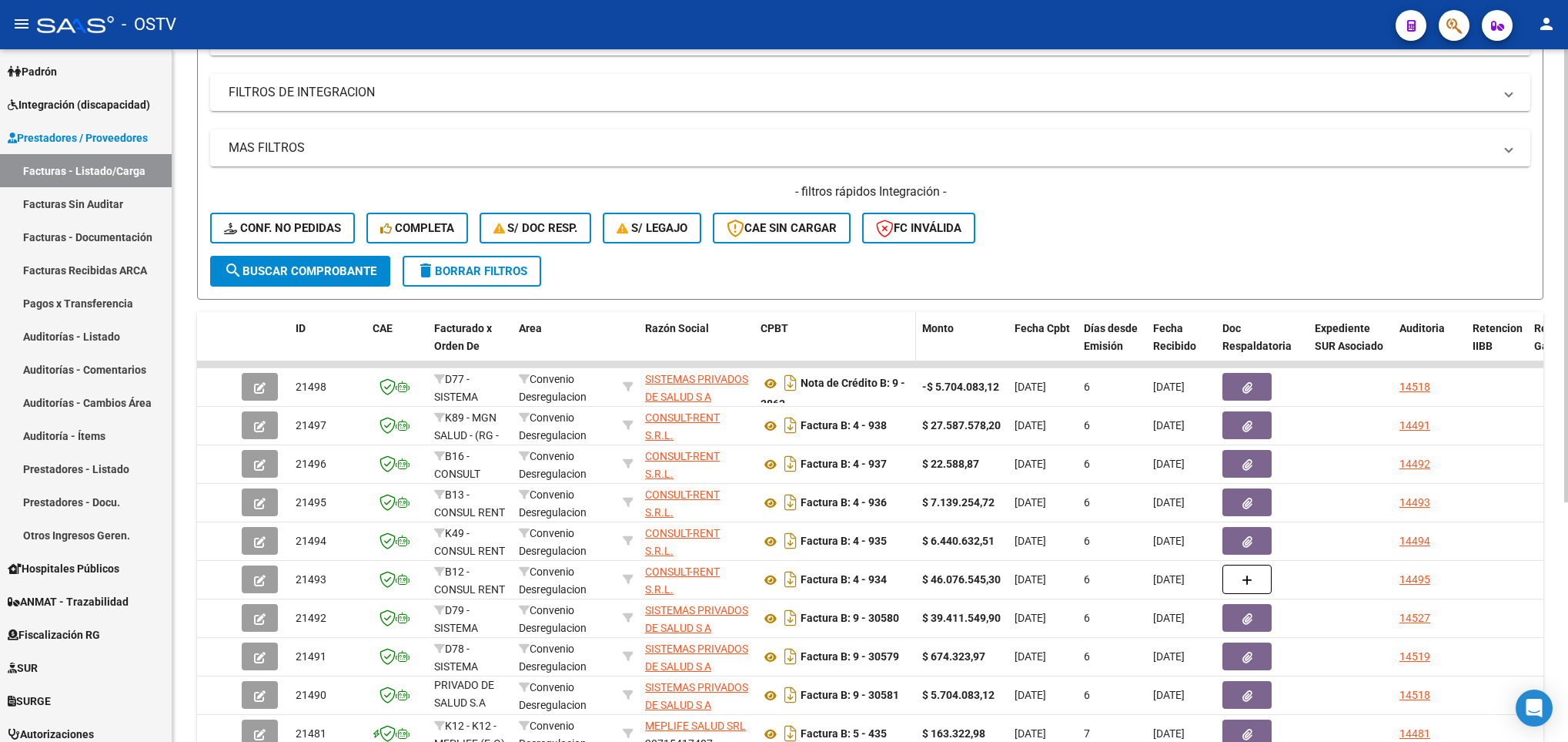
scroll to position [0, 0]
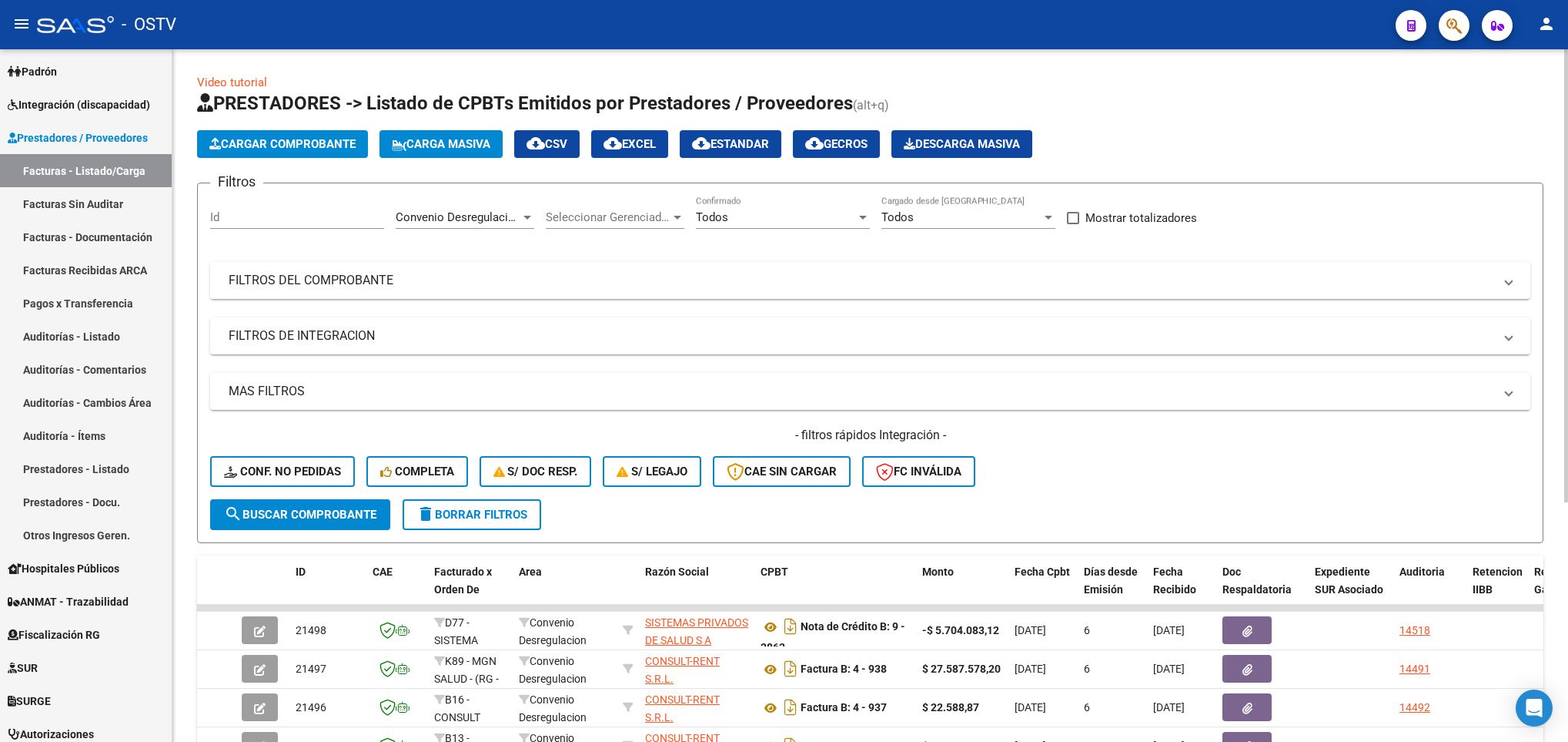
click at [596, 293] on mat-expansion-panel-header "FILTROS DEL COMPROBANTE" at bounding box center [870, 281] width 1321 height 37
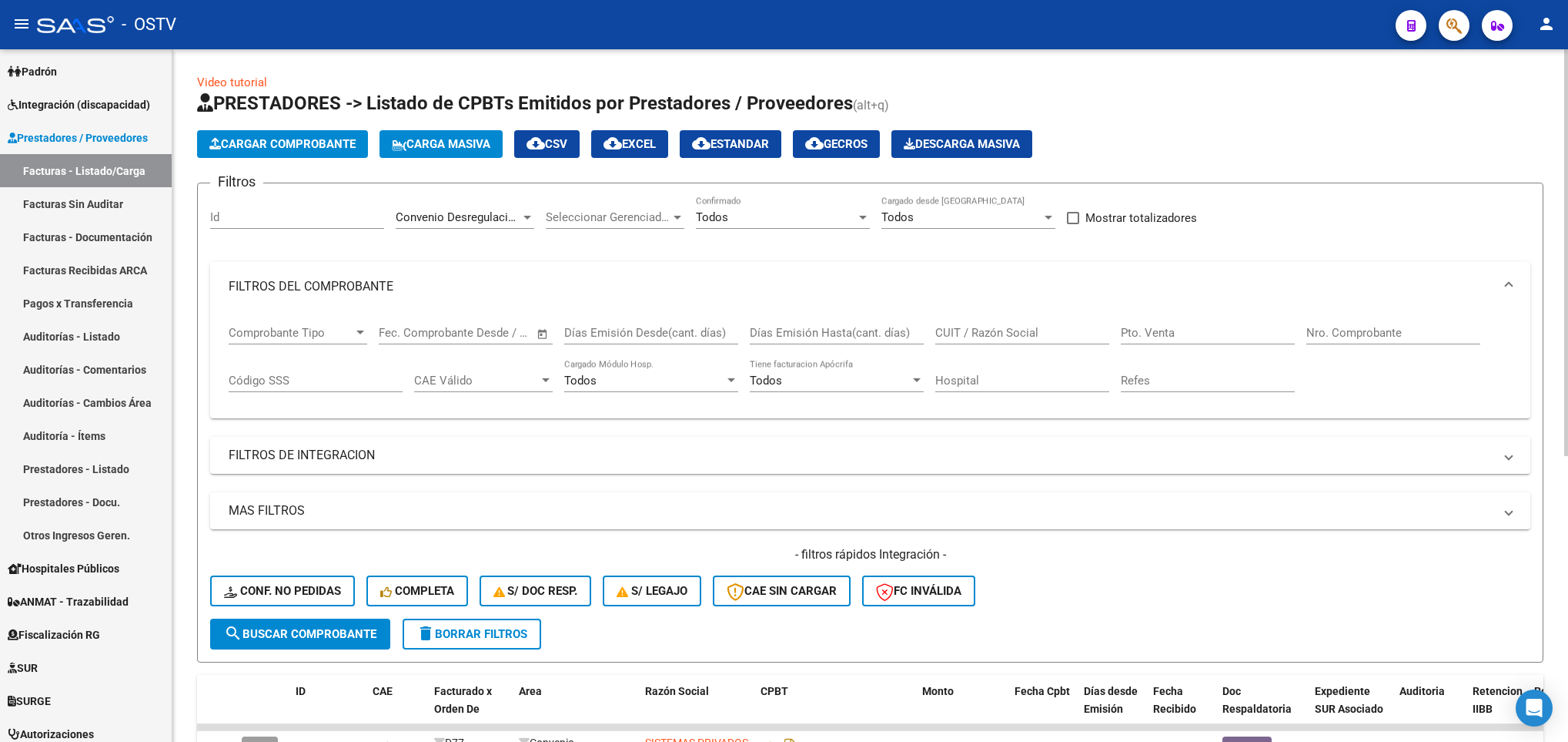
click at [1033, 324] on div "CUIT / Razón Social" at bounding box center [1022, 328] width 174 height 33
click at [326, 630] on span "search Buscar Comprobante" at bounding box center [300, 633] width 153 height 14
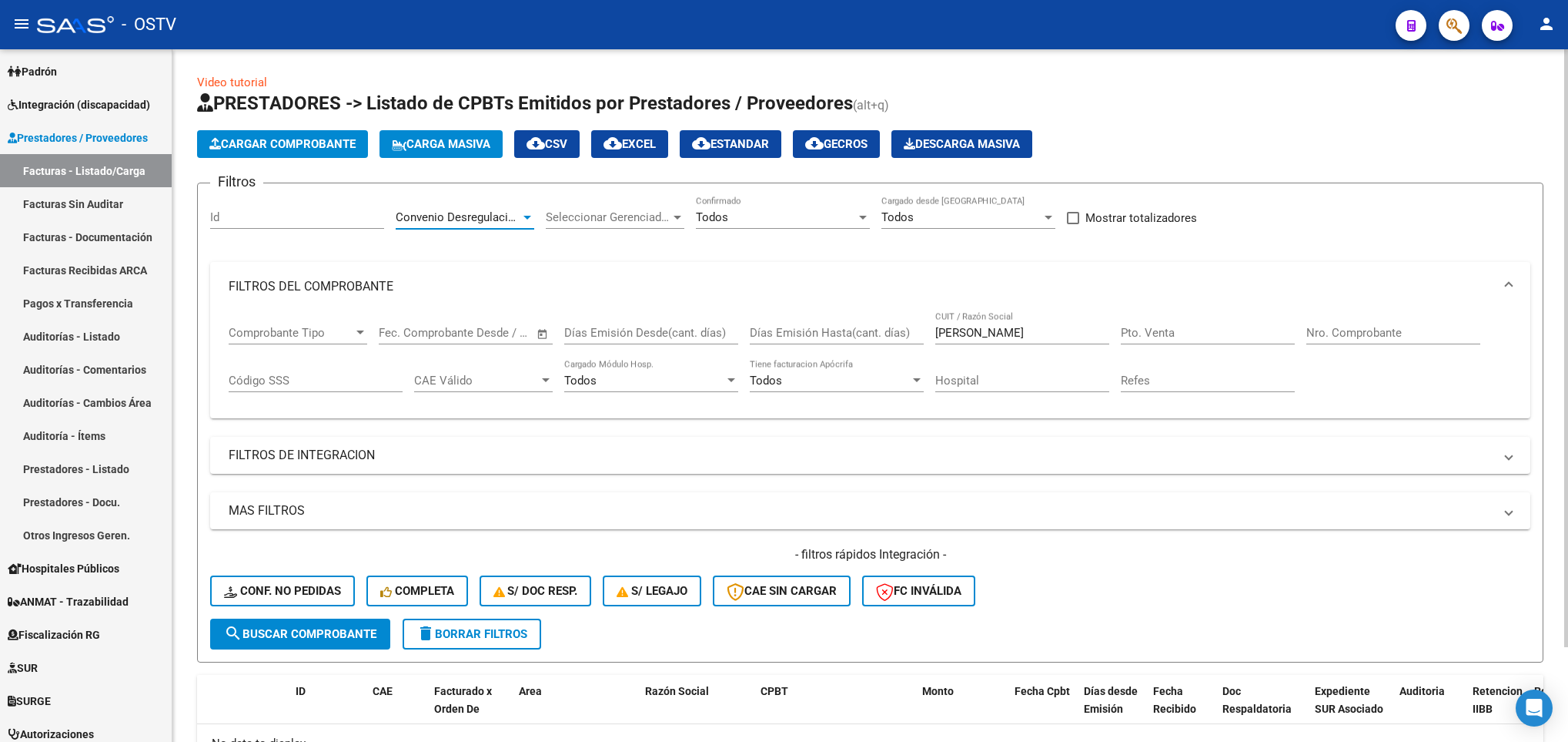
click at [483, 217] on span "Convenio Desregulacion" at bounding box center [458, 217] width 125 height 14
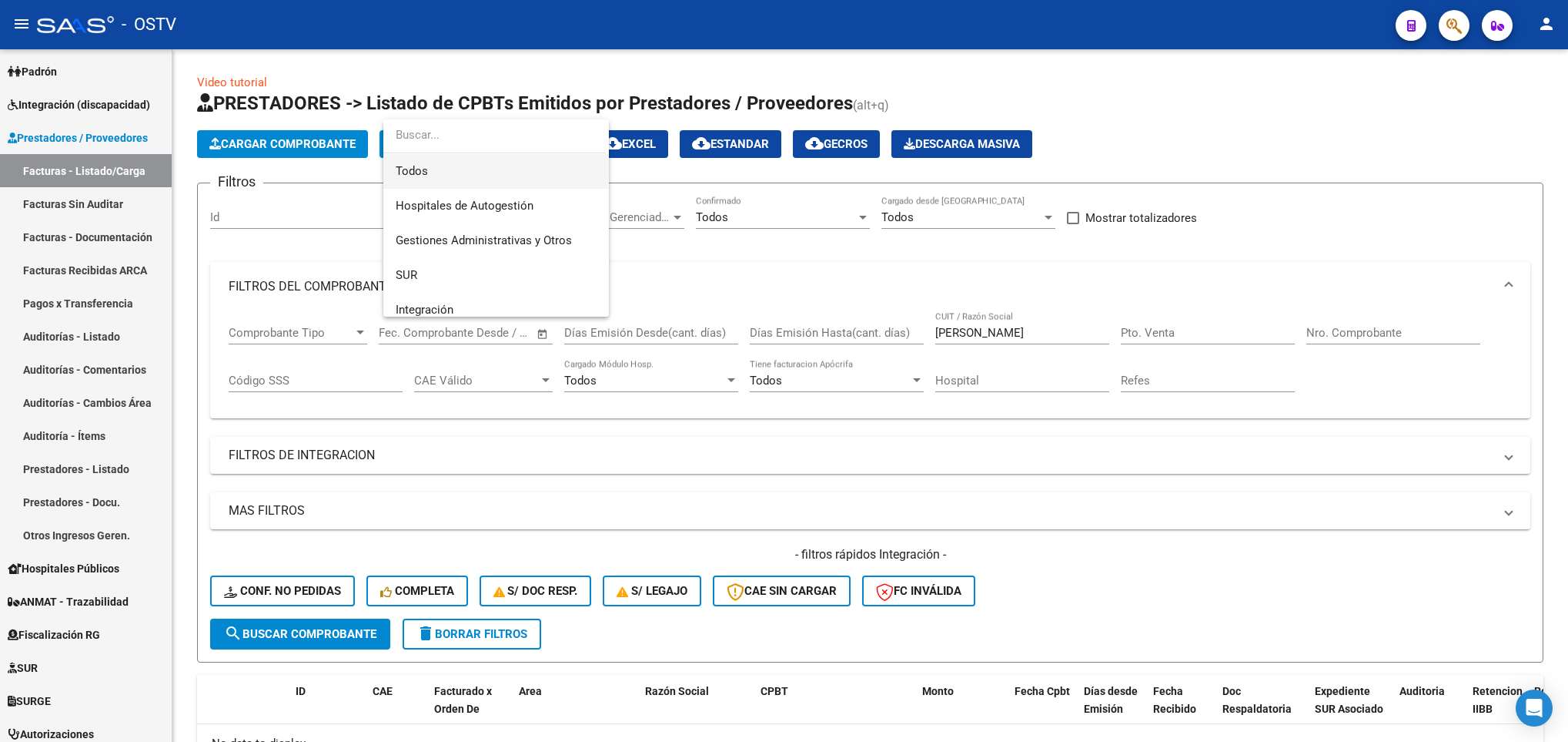
click at [423, 169] on span "Todos" at bounding box center [496, 172] width 201 height 35
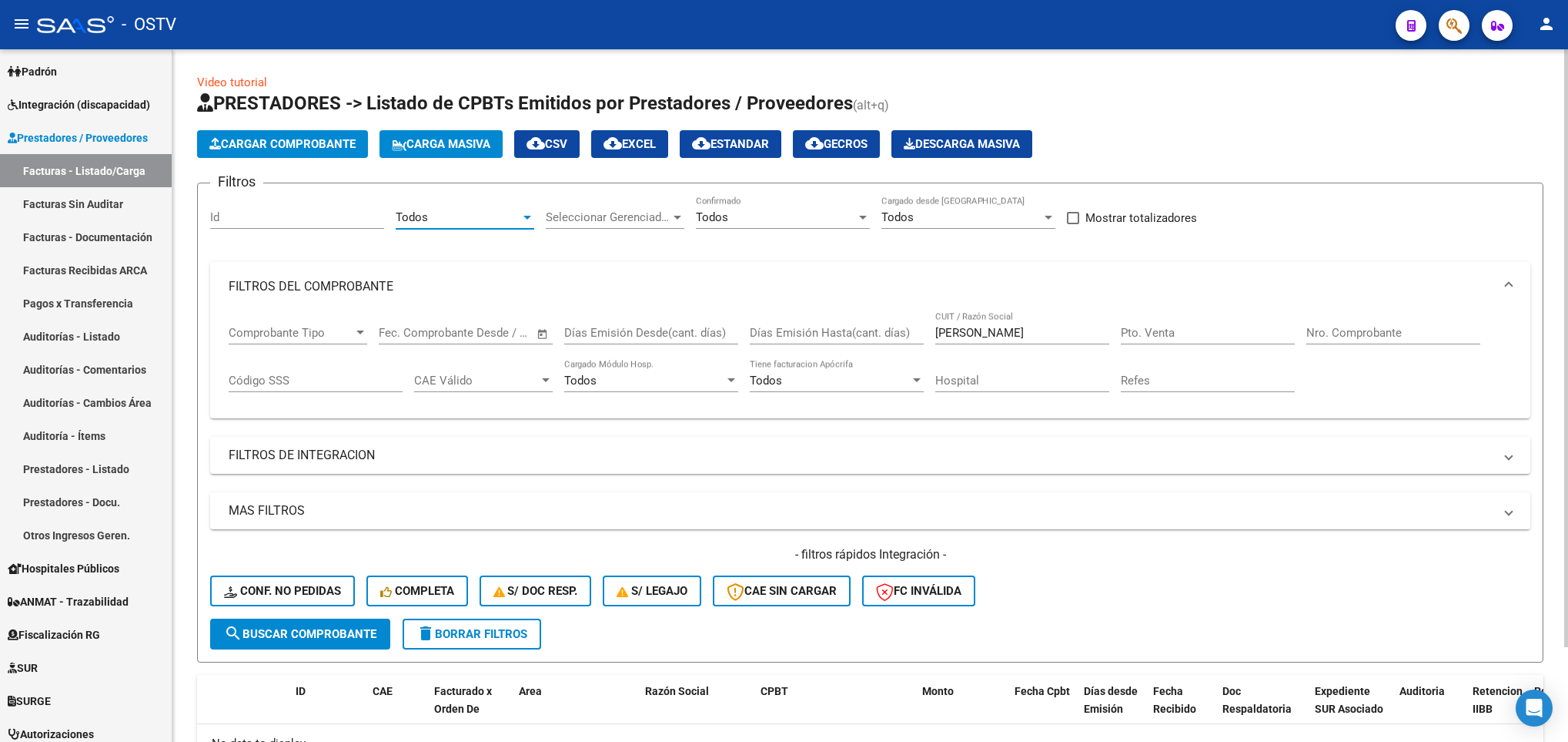
click at [326, 627] on span "search Buscar Comprobante" at bounding box center [300, 633] width 153 height 14
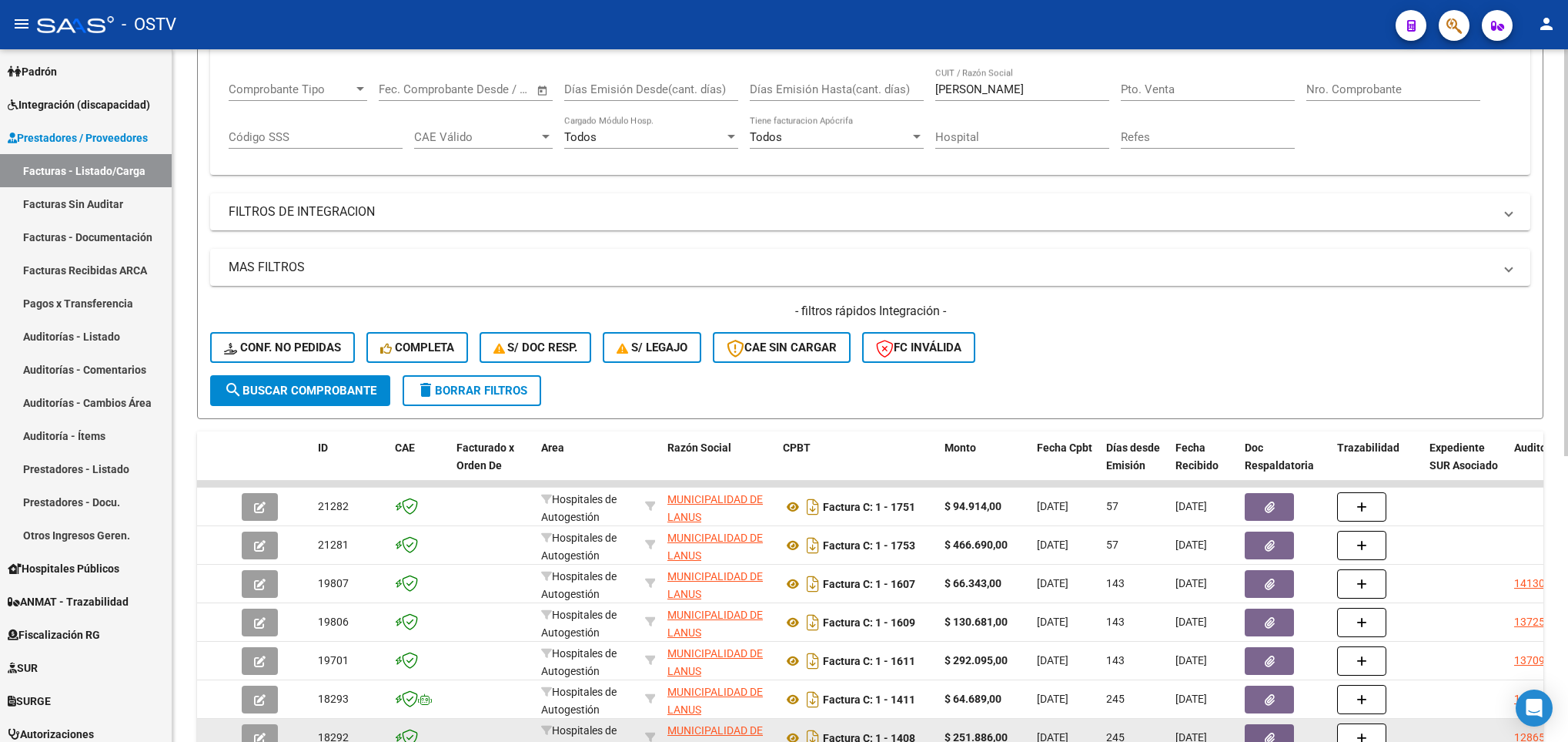
scroll to position [421, 0]
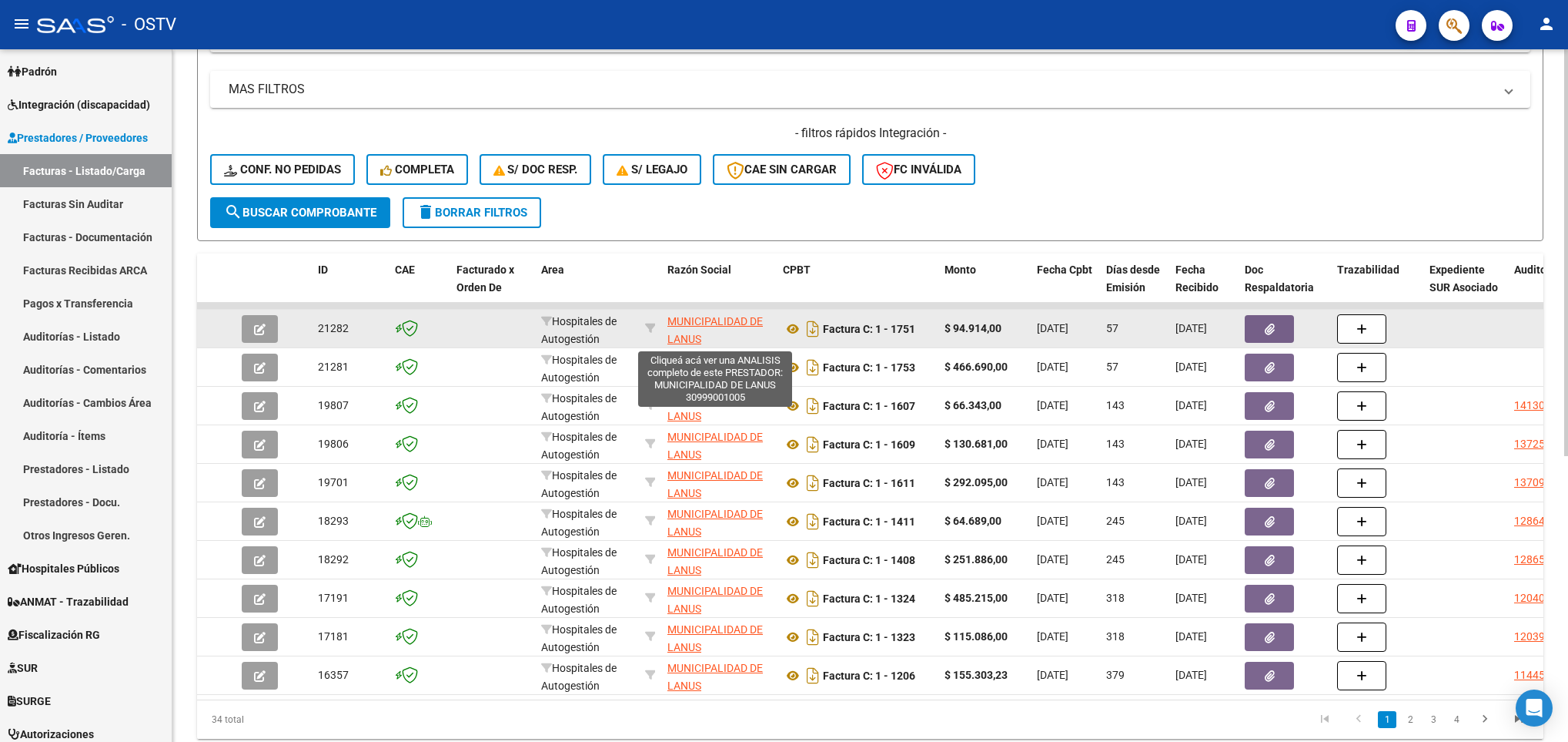
click at [738, 326] on span "MUNICIPALIDAD DE LANUS" at bounding box center [715, 330] width 96 height 30
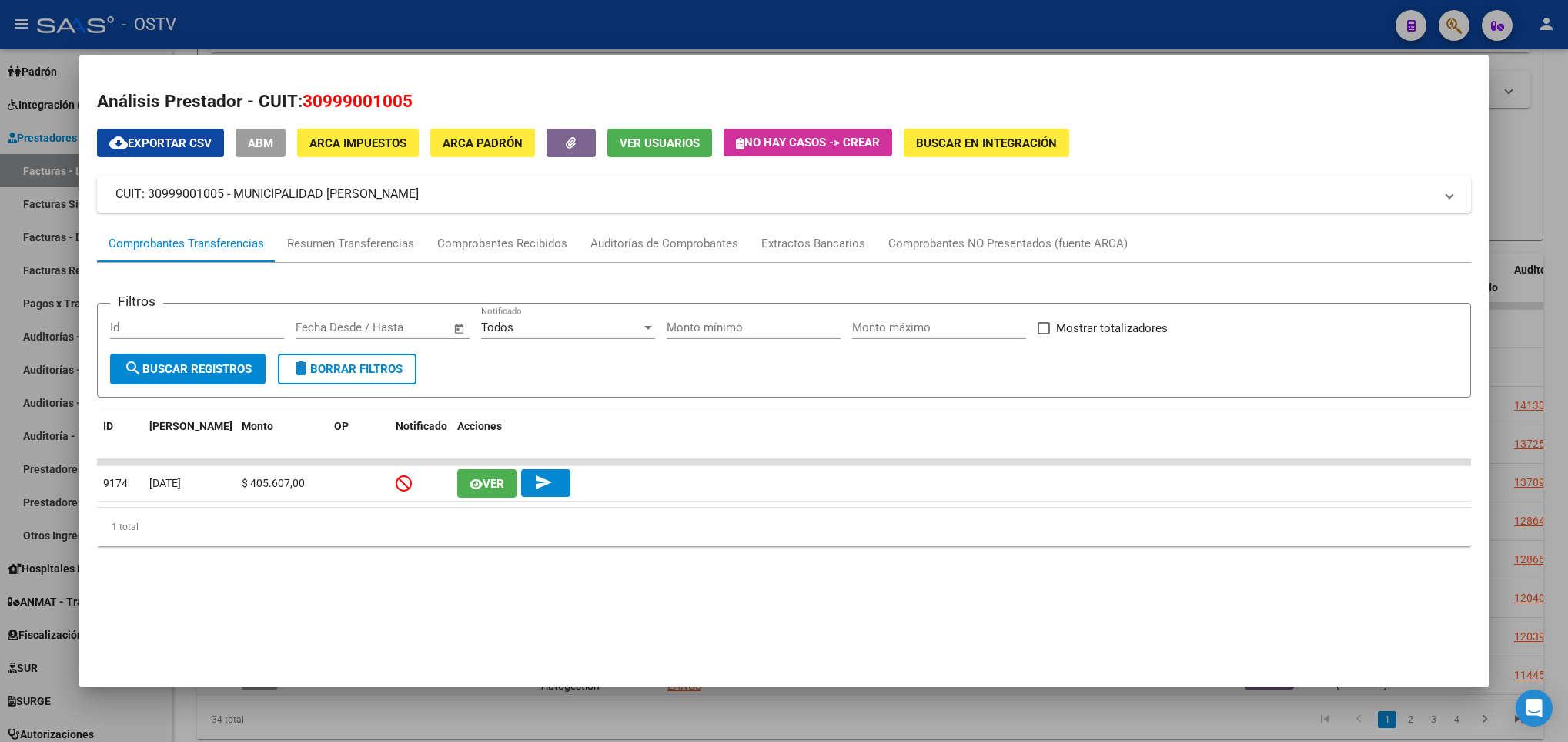
click at [17, 381] on div at bounding box center [784, 371] width 1568 height 742
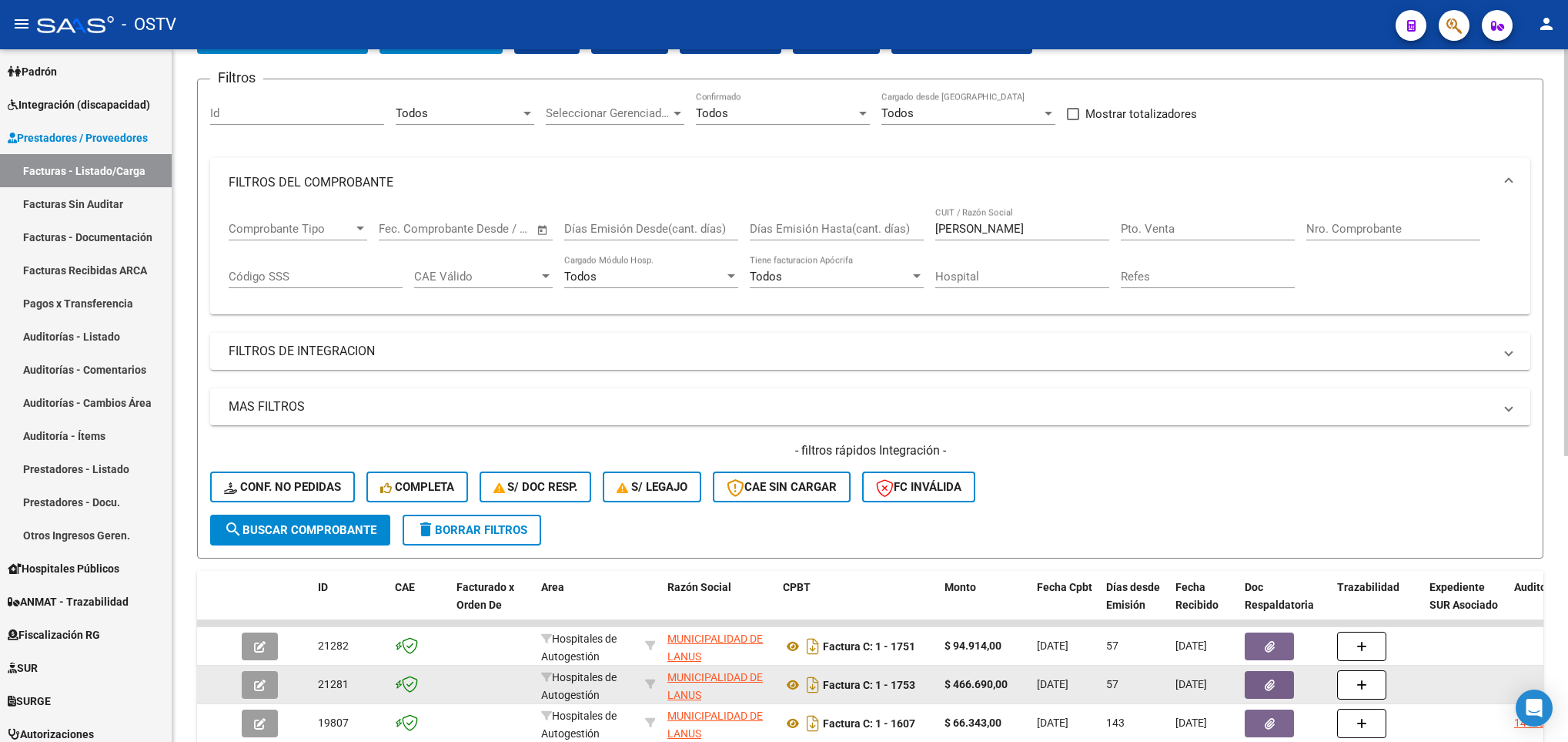
scroll to position [0, 0]
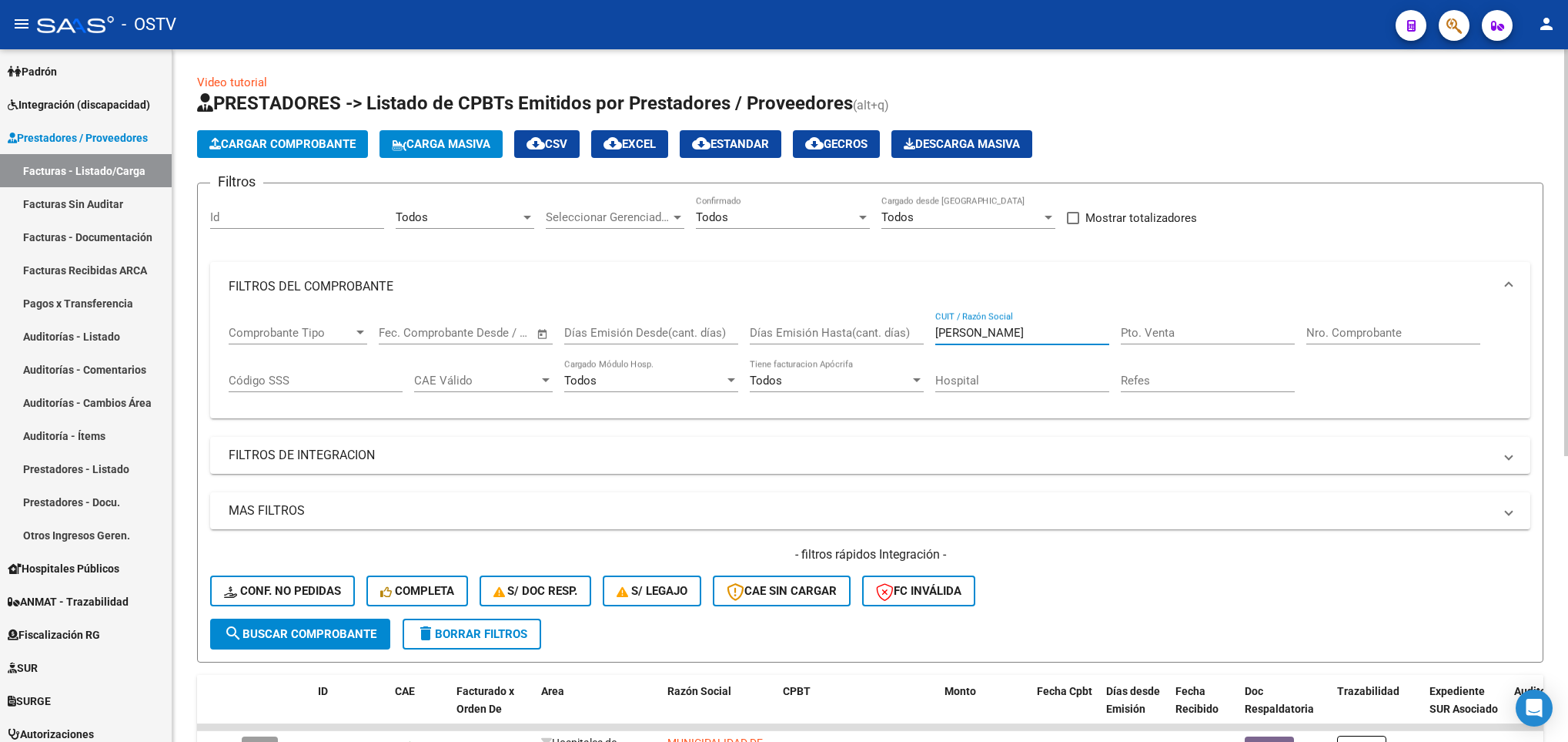
drag, startPoint x: 977, startPoint y: 332, endPoint x: 821, endPoint y: 342, distance: 156.3
click at [826, 344] on div "Comprobante Tipo Comprobante Tipo Fecha inicio – Fecha fin Fec. Comprobante Des…" at bounding box center [870, 359] width 1284 height 96
type input "armengol"
click at [324, 631] on span "search Buscar Comprobante" at bounding box center [300, 633] width 153 height 14
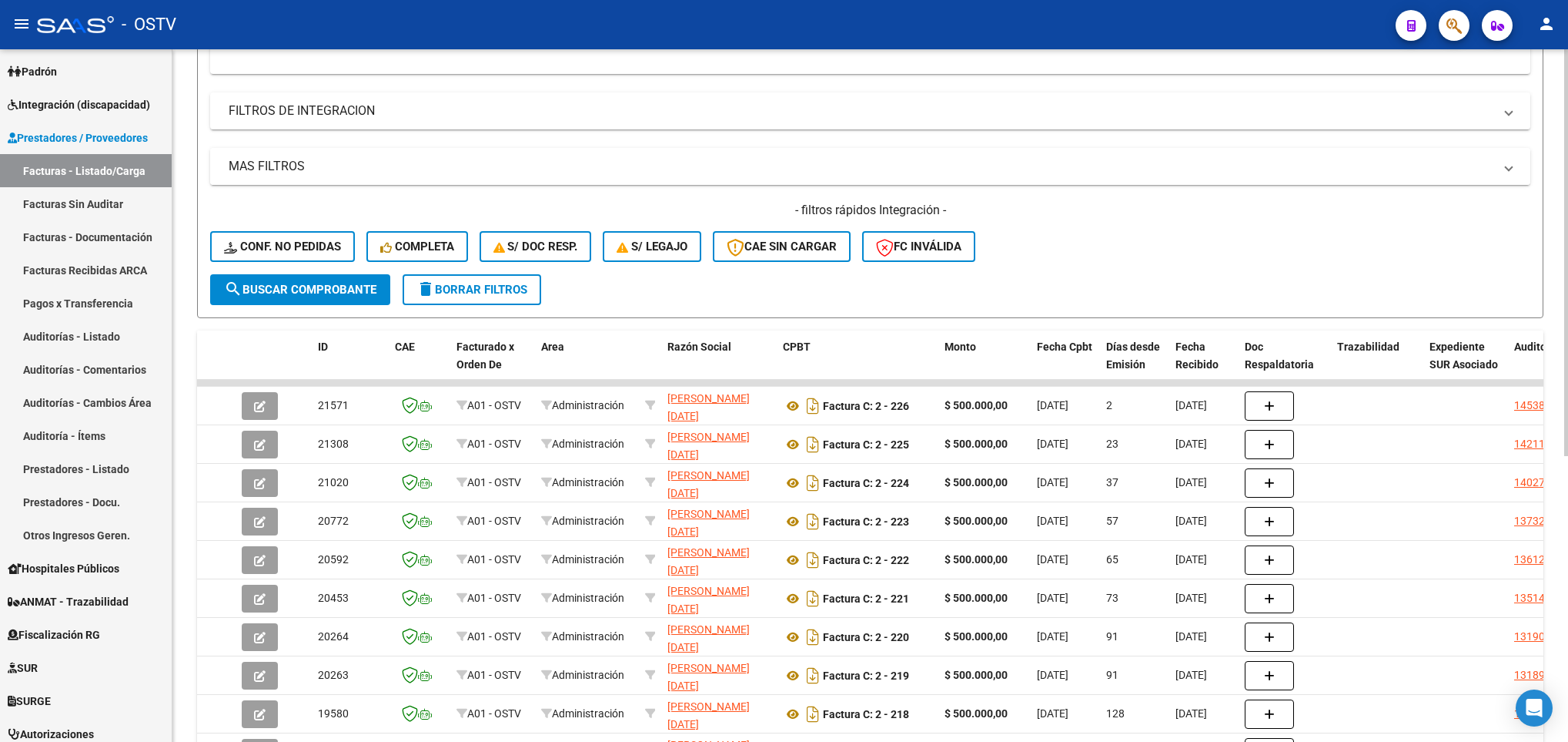
scroll to position [486, 0]
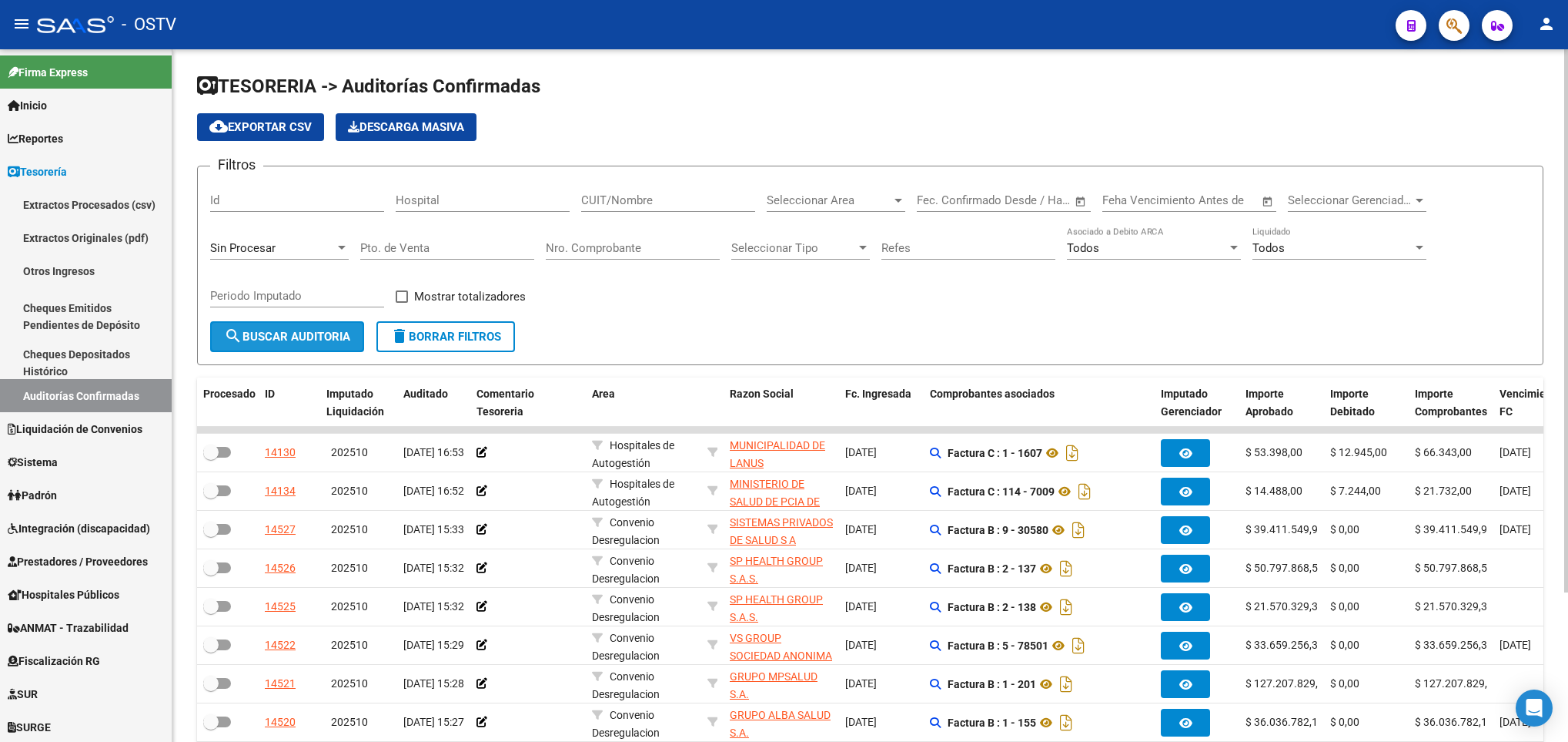
click at [258, 340] on span "search Buscar Auditoria" at bounding box center [287, 336] width 126 height 14
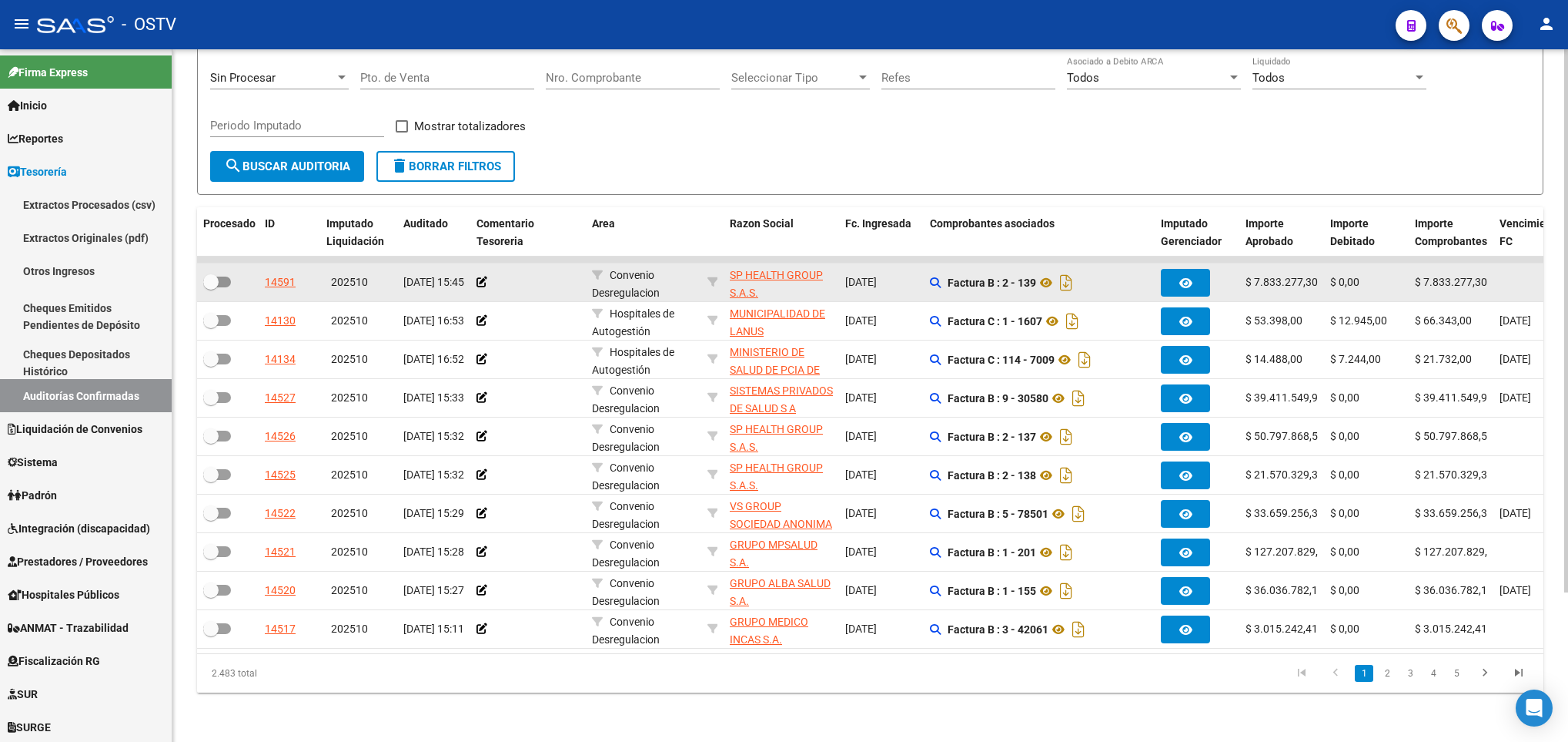
scroll to position [190, 0]
